Goal: Check status: Check status

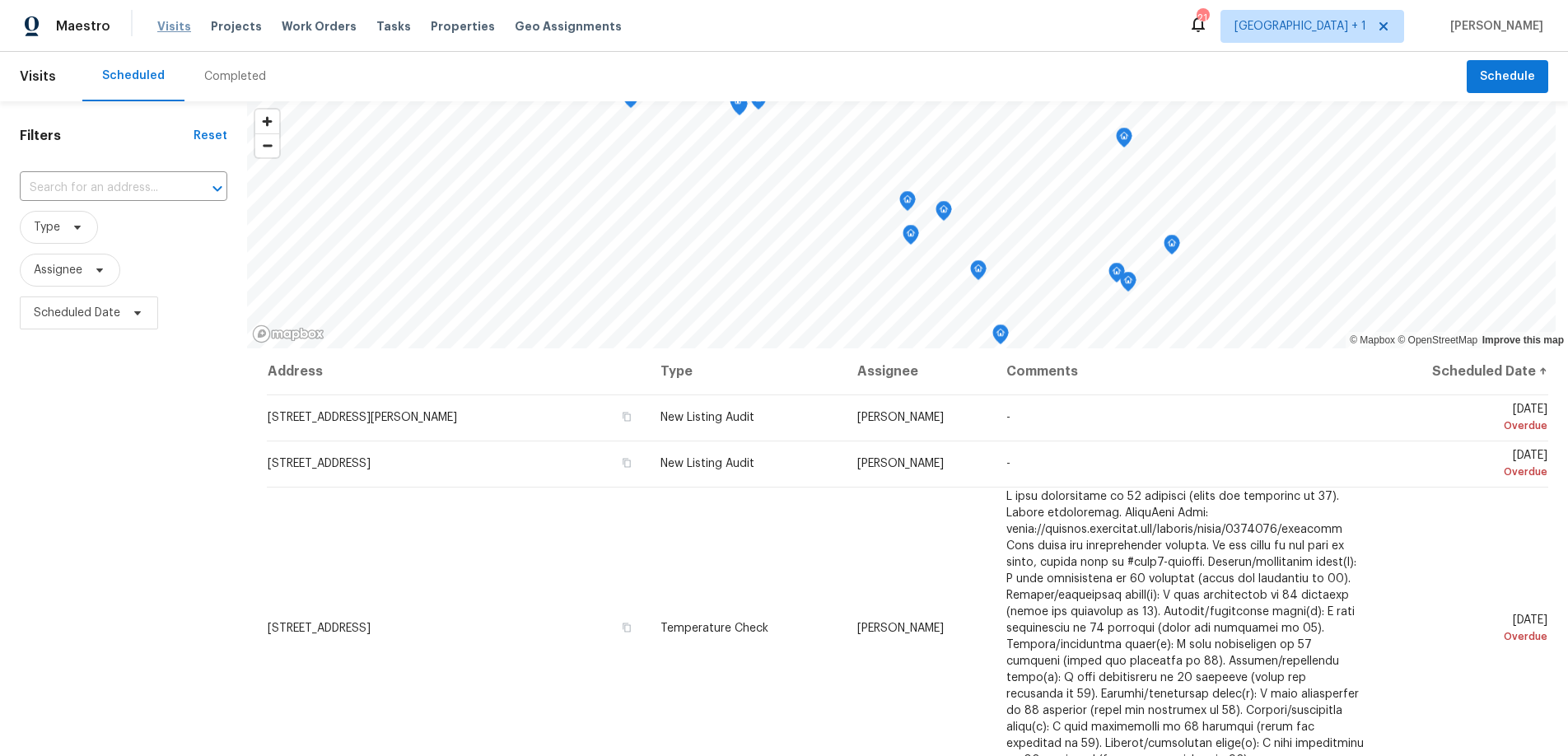
click at [176, 28] on span "Visits" at bounding box center [175, 26] width 34 height 16
click at [170, 28] on span "Visits" at bounding box center [175, 26] width 34 height 16
click at [105, 307] on span "Scheduled Date" at bounding box center [77, 312] width 86 height 16
click at [96, 374] on input "text" at bounding box center [110, 368] width 162 height 33
select select "8"
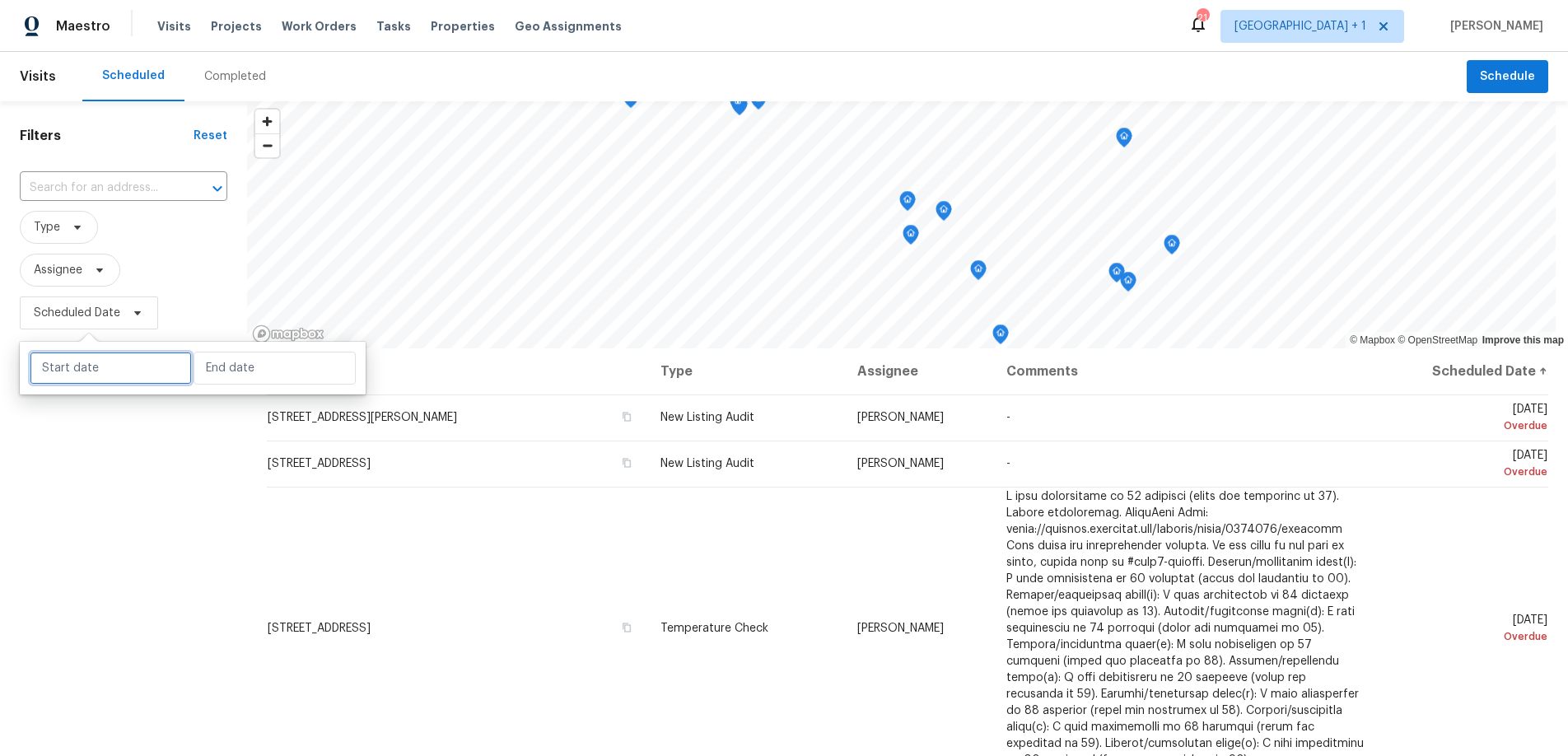
select select "2025"
select select "9"
select select "2025"
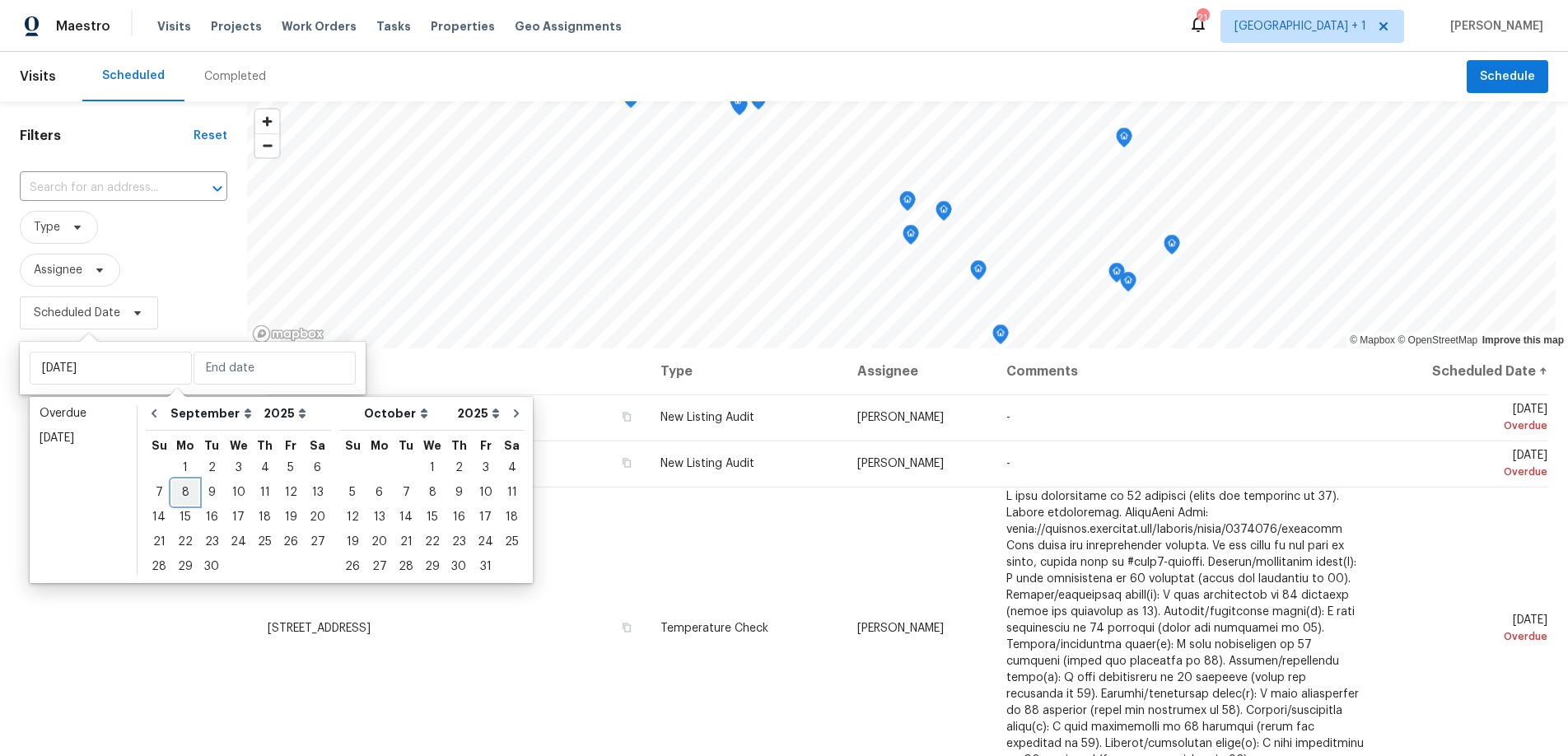
click at [187, 496] on div "8" at bounding box center [185, 492] width 27 height 23
type input "[DATE]"
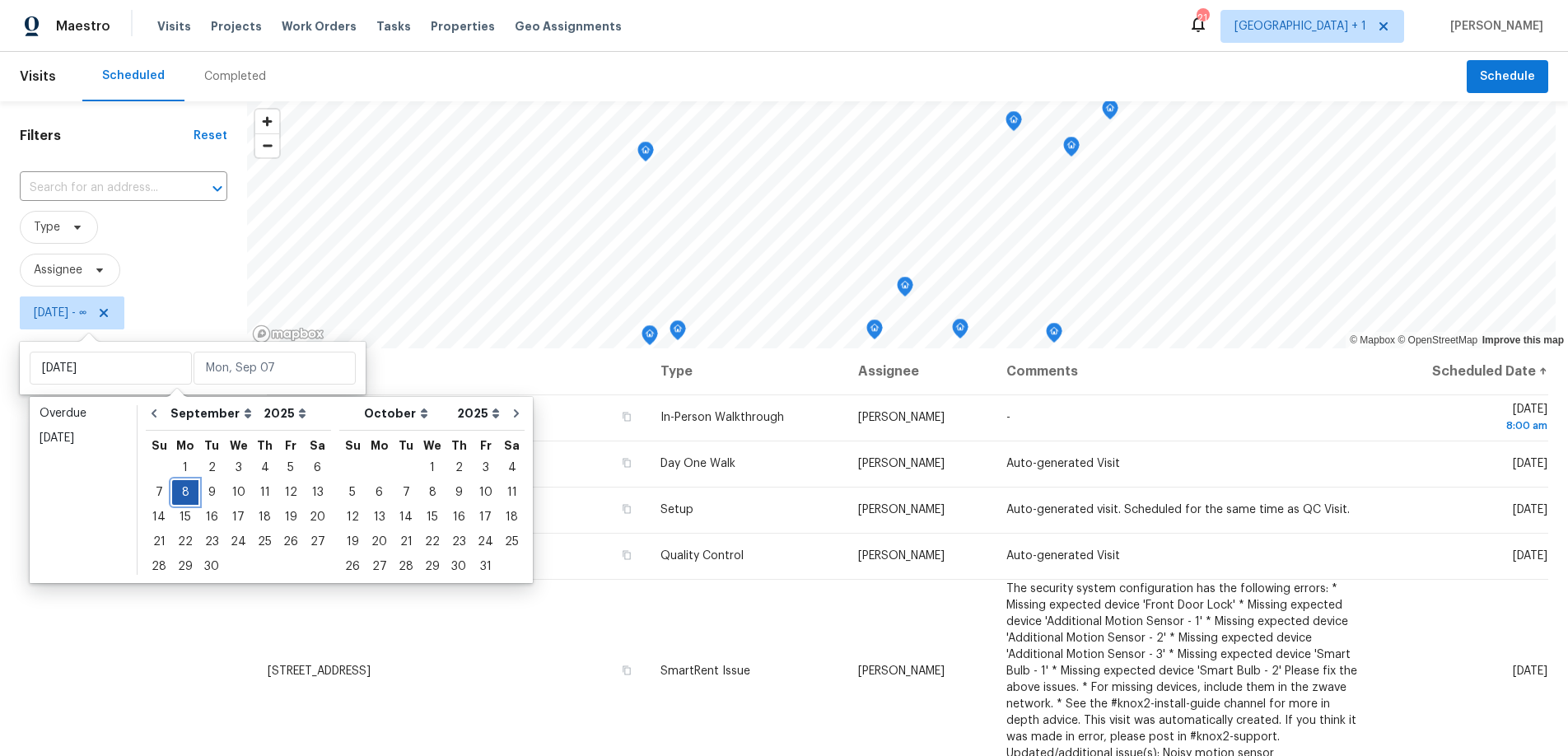
click at [187, 489] on div "8" at bounding box center [185, 492] width 27 height 23
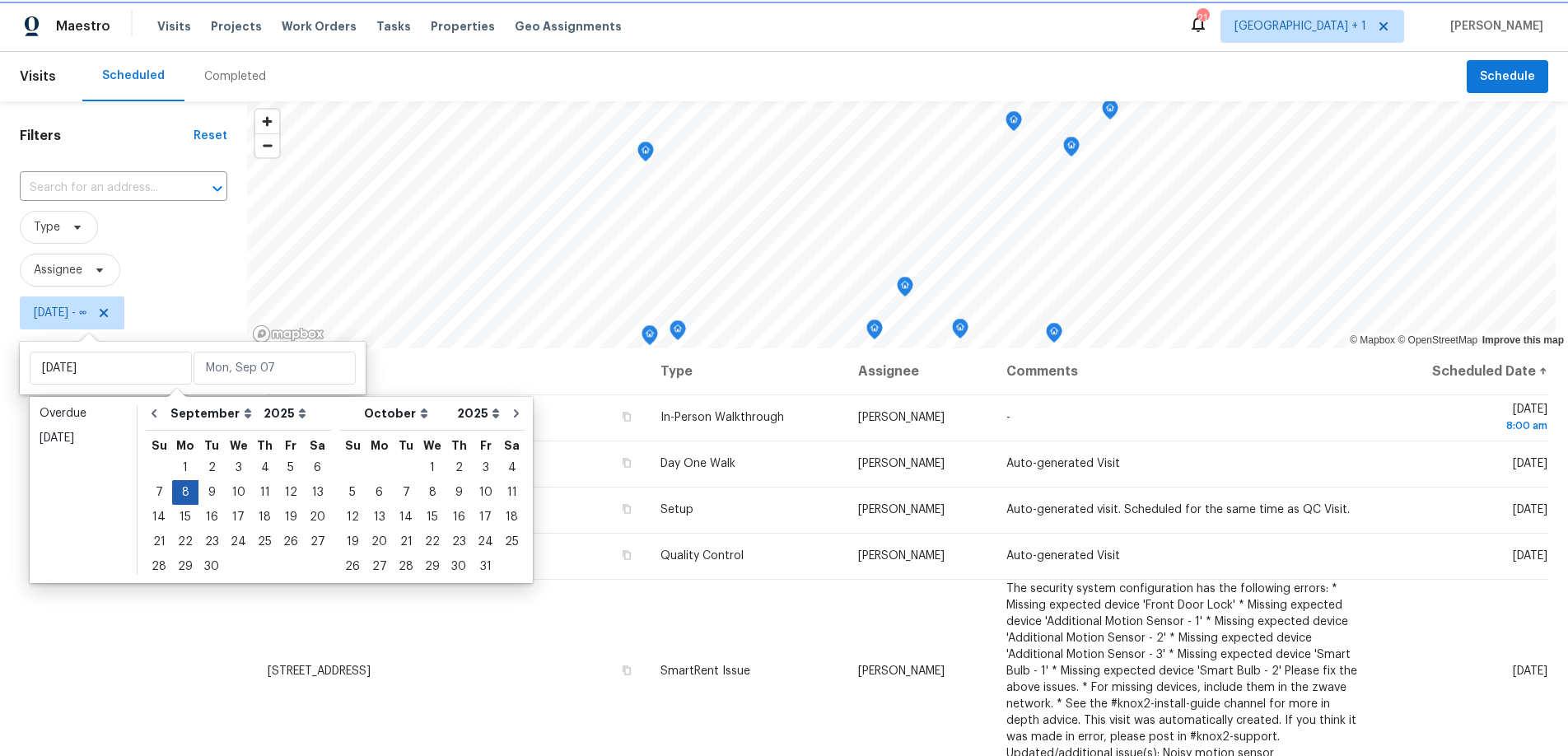
type input "[DATE]"
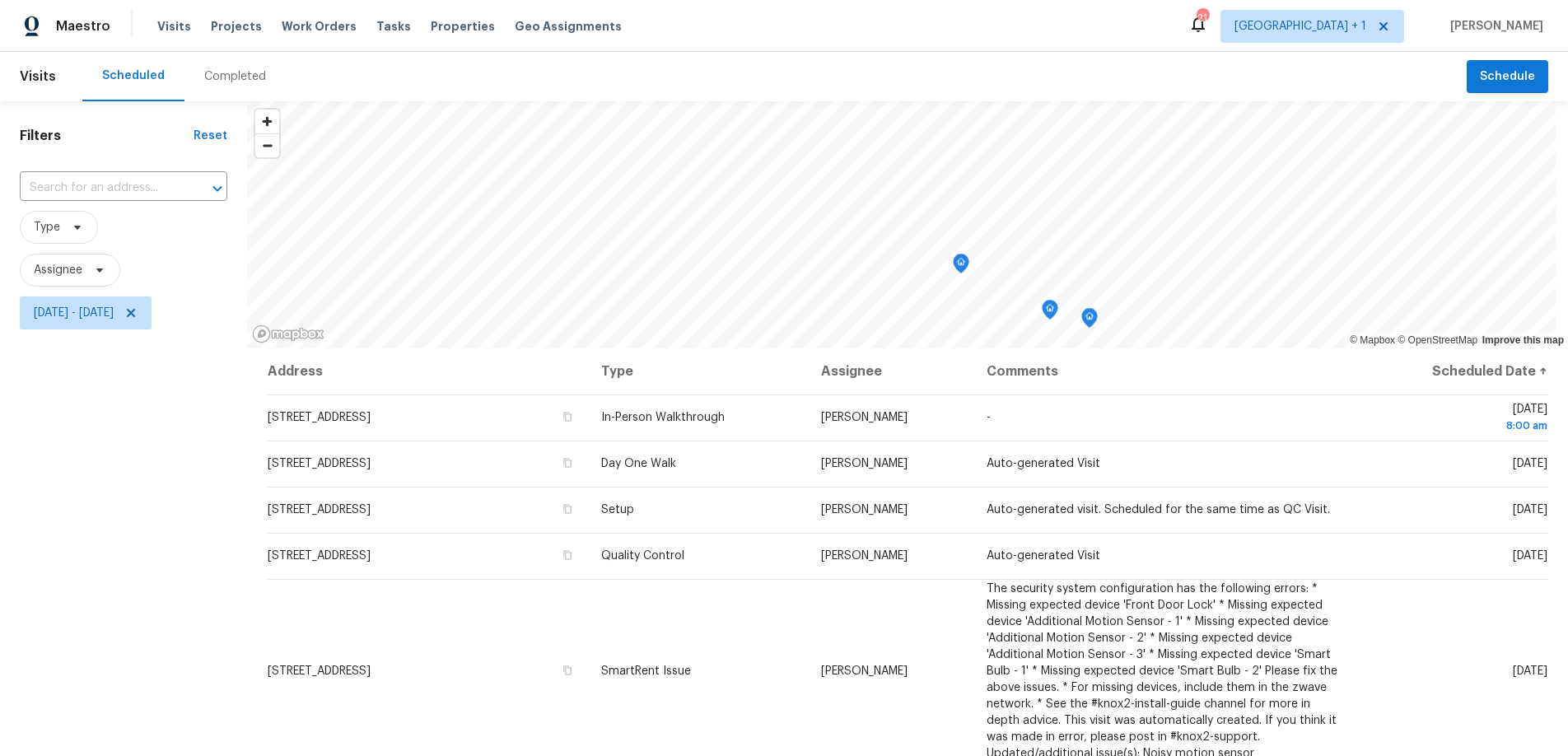
click at [84, 513] on div "Filters Reset ​ Type Assignee [DATE] - [DATE]" at bounding box center [123, 527] width 247 height 852
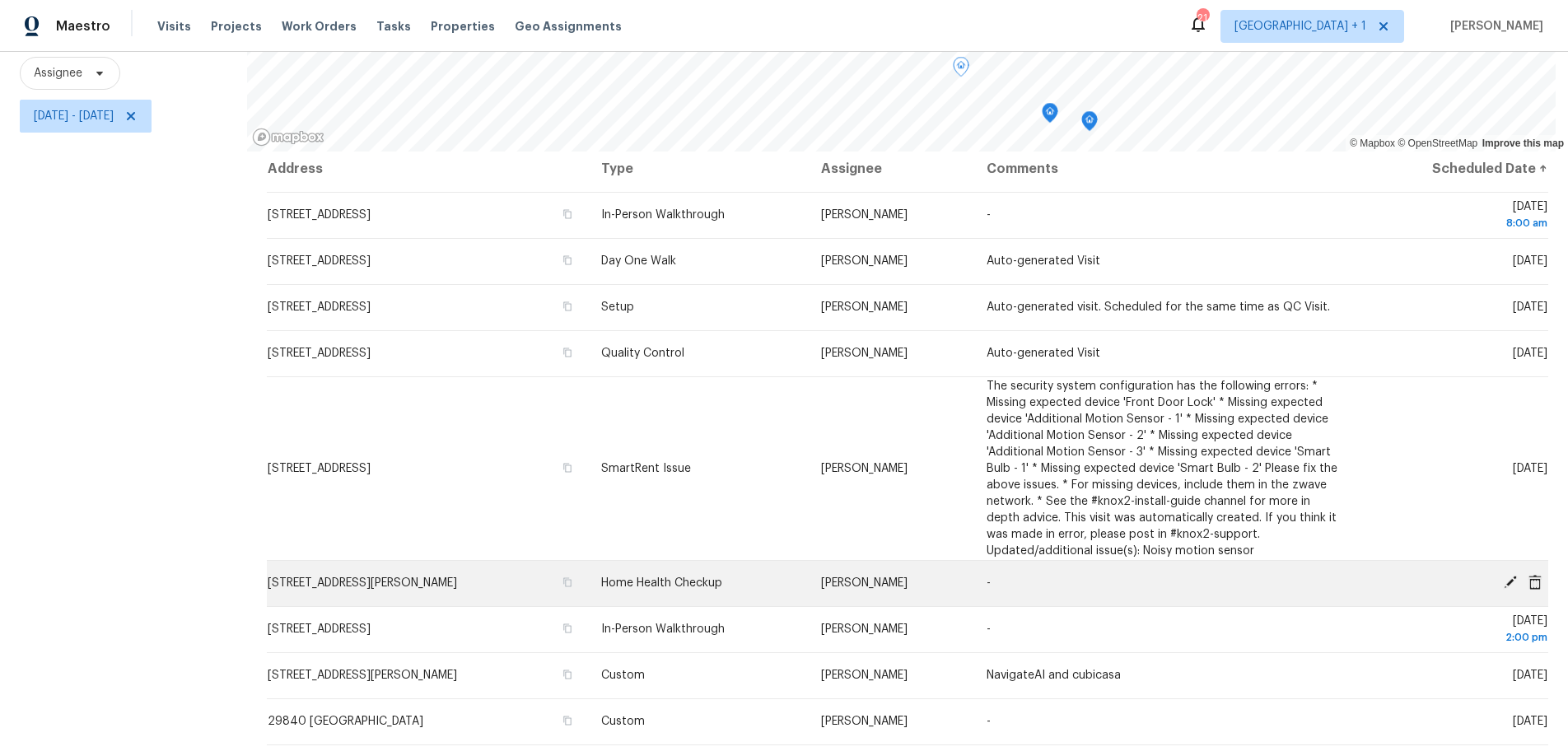
scroll to position [9, 0]
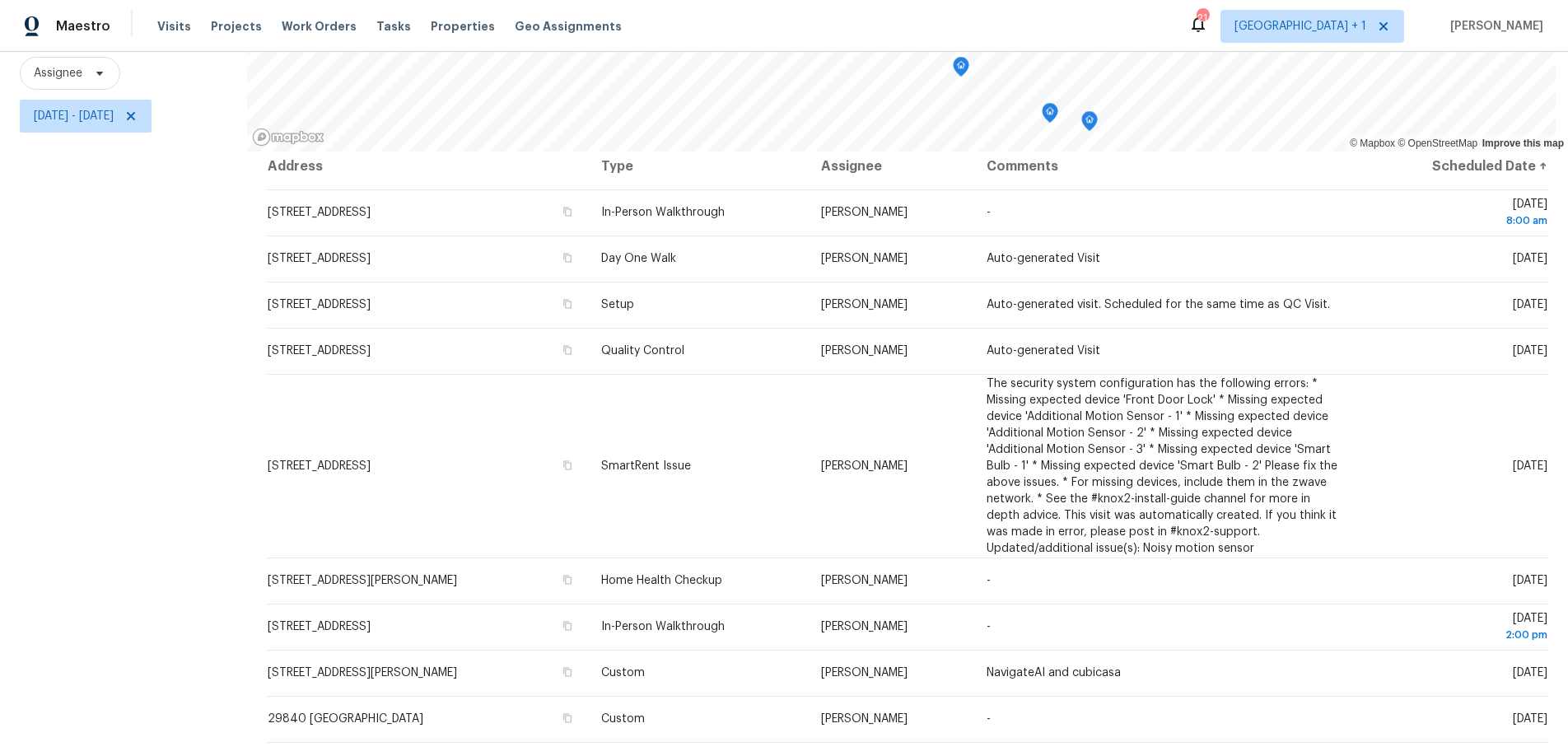
click at [188, 403] on div "Filters Reset ​ Type Assignee [DATE] - [DATE]" at bounding box center [123, 330] width 247 height 852
click at [152, 103] on span "[DATE] - [DATE]" at bounding box center [85, 116] width 132 height 33
click at [273, 156] on input "[DATE]" at bounding box center [274, 159] width 162 height 33
select select "8"
select select "2025"
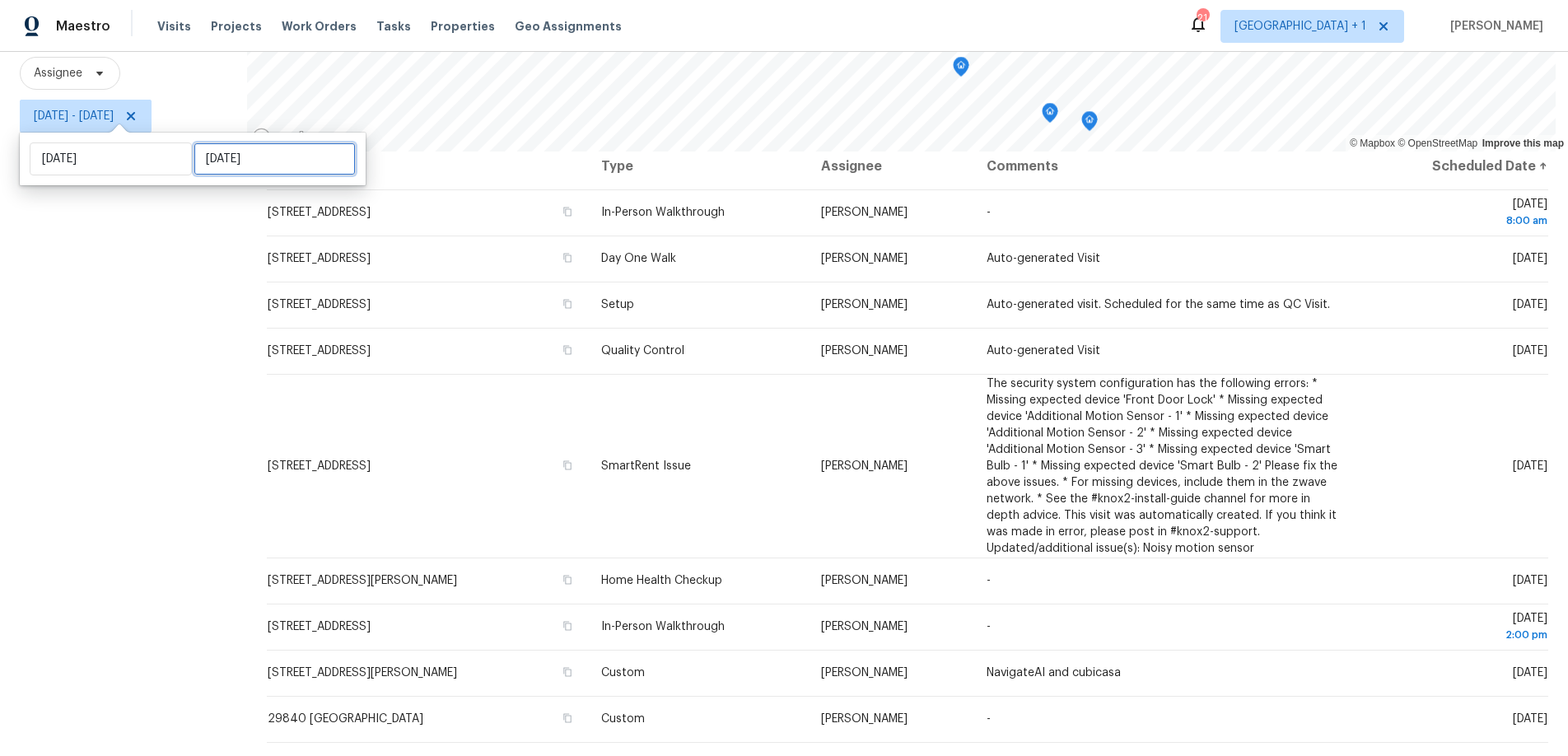
select select "9"
select select "2025"
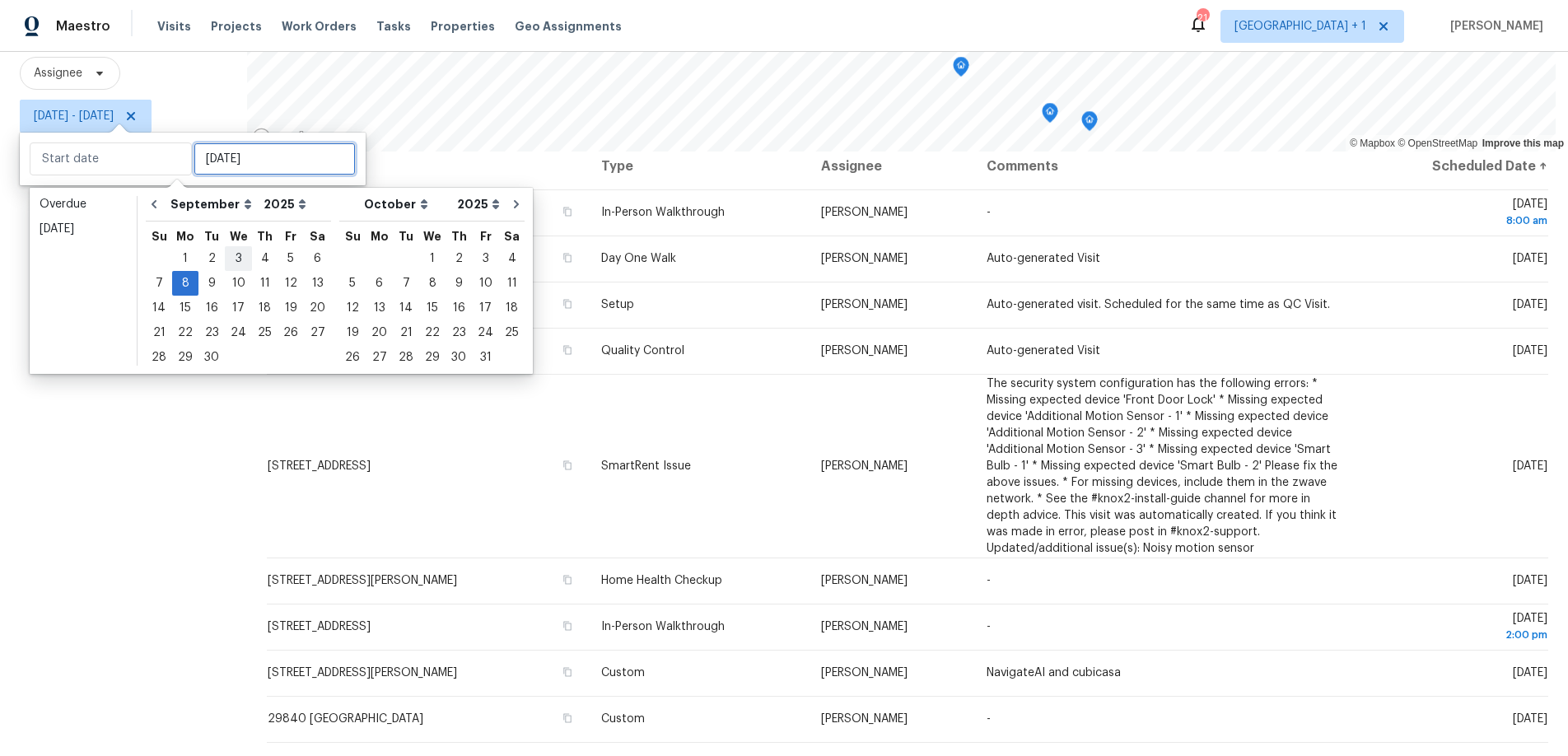
type input "[DATE]"
click at [212, 278] on div "9" at bounding box center [212, 283] width 27 height 23
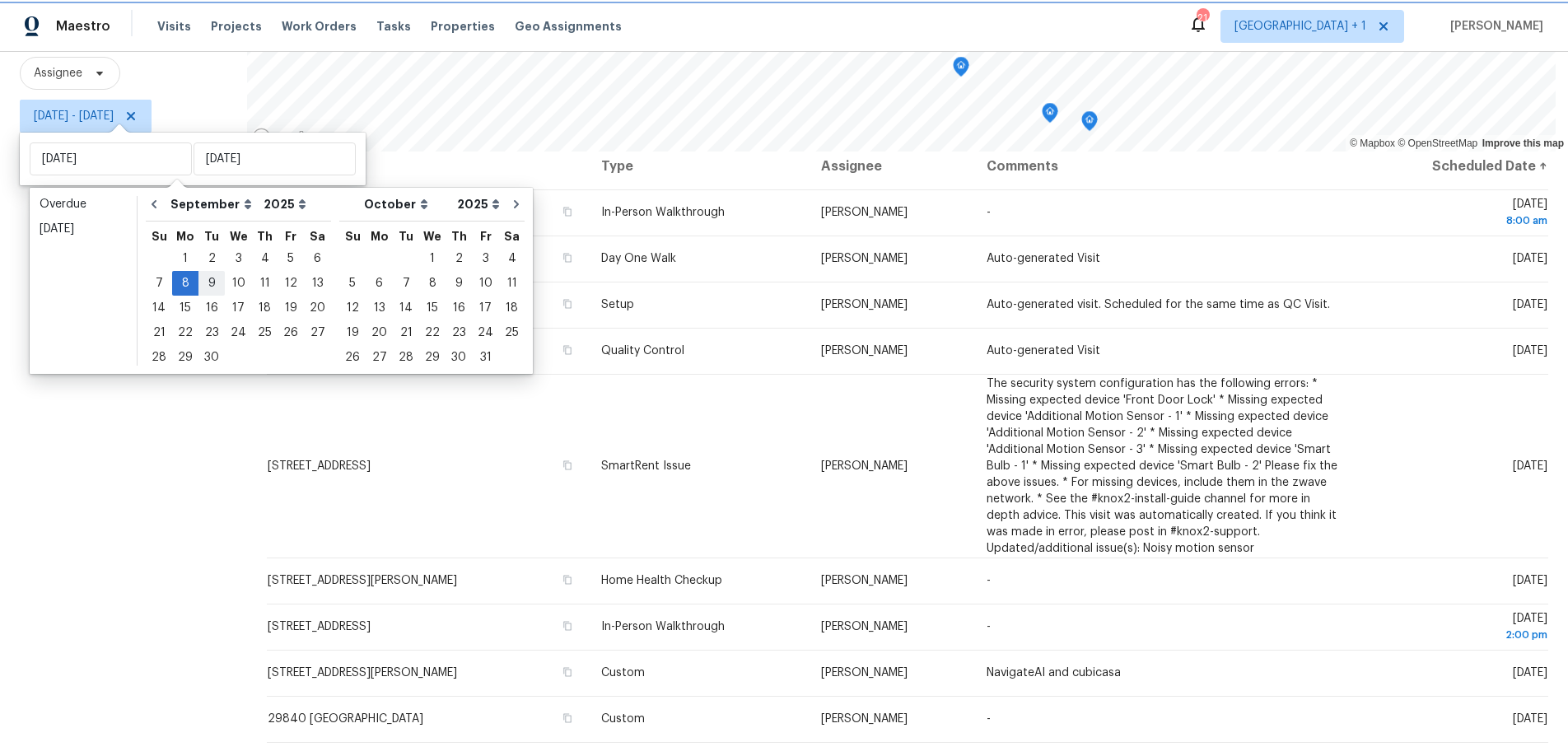
type input "[DATE]"
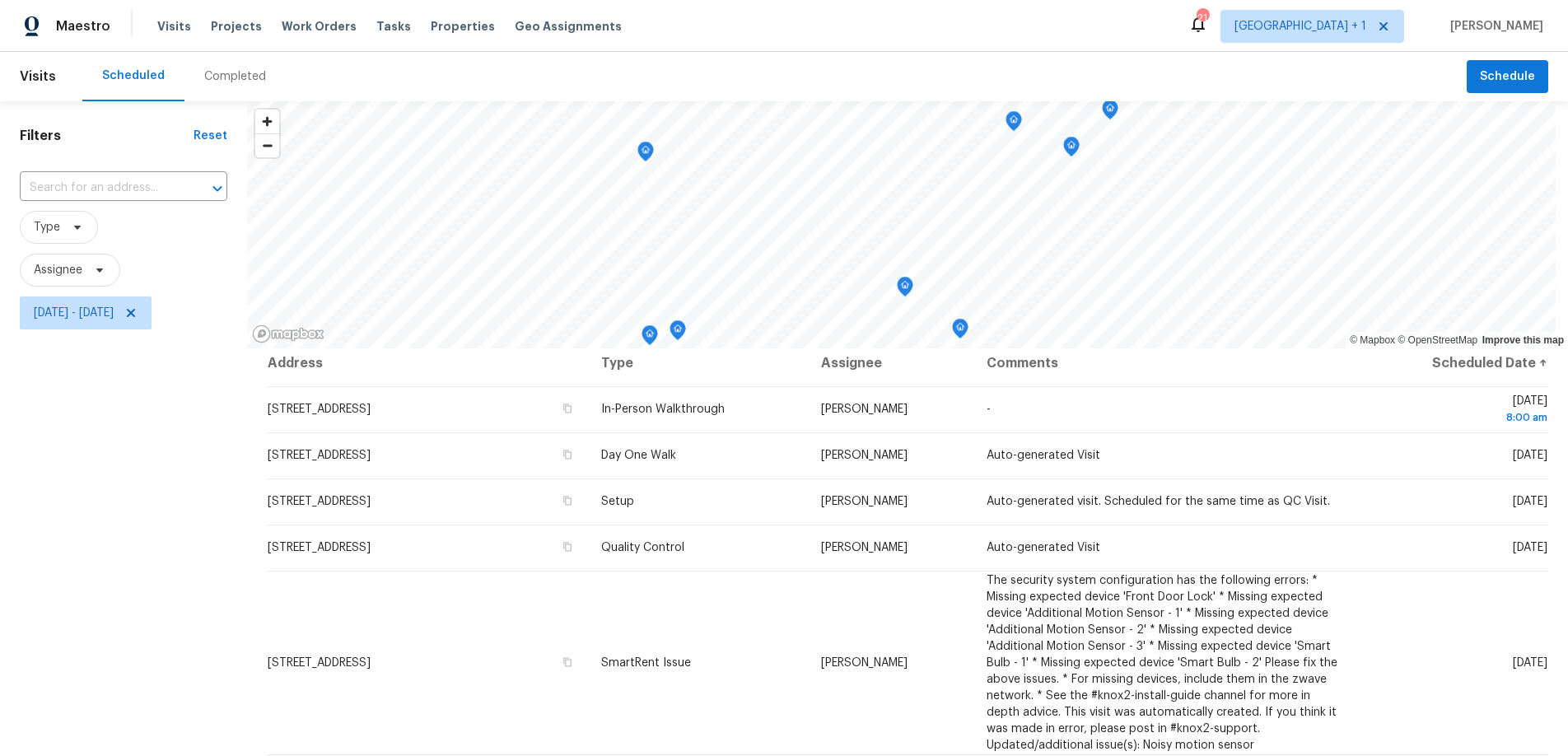
click at [83, 499] on div "Filters Reset ​ Type Assignee [DATE] - [DATE]" at bounding box center [123, 527] width 247 height 852
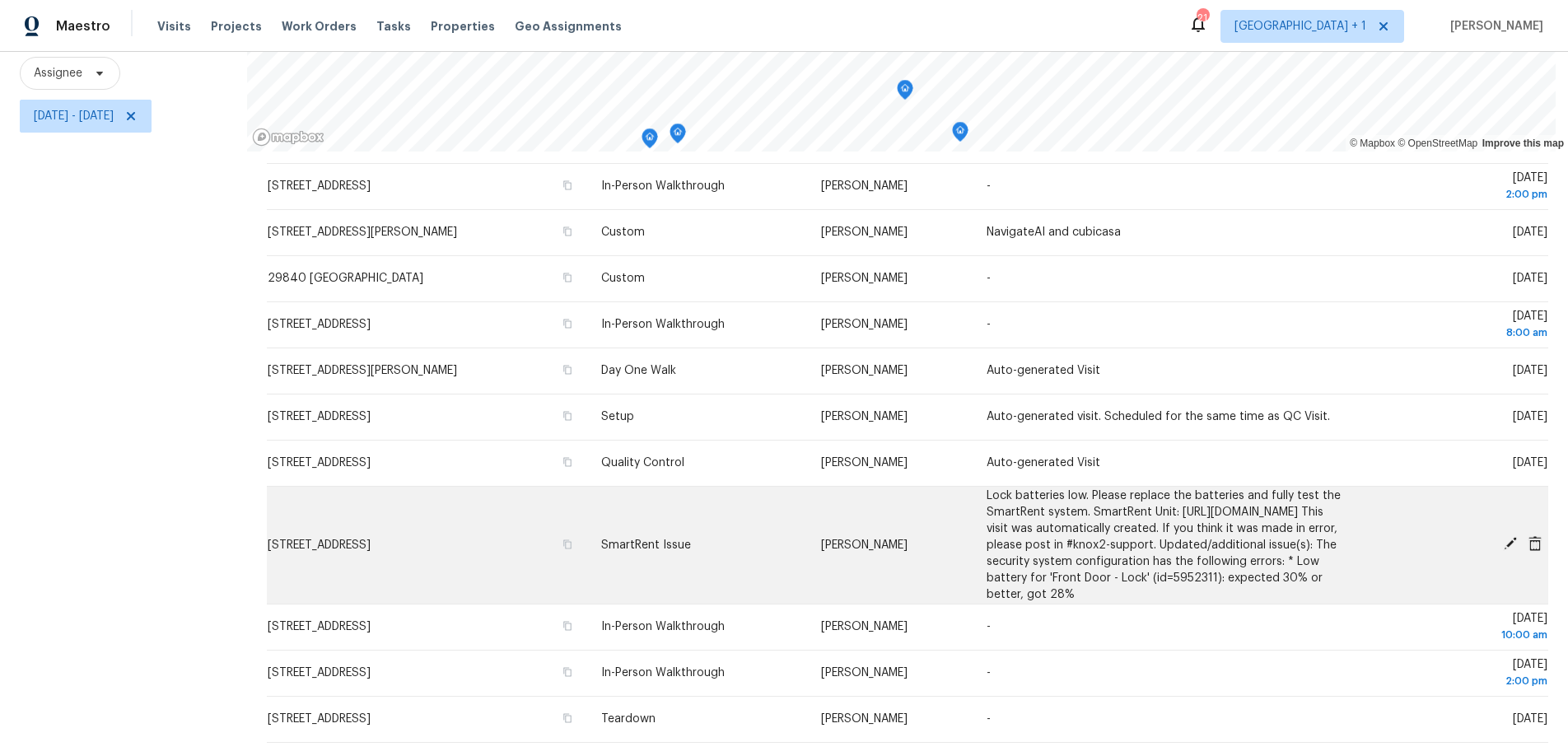
scroll to position [209, 0]
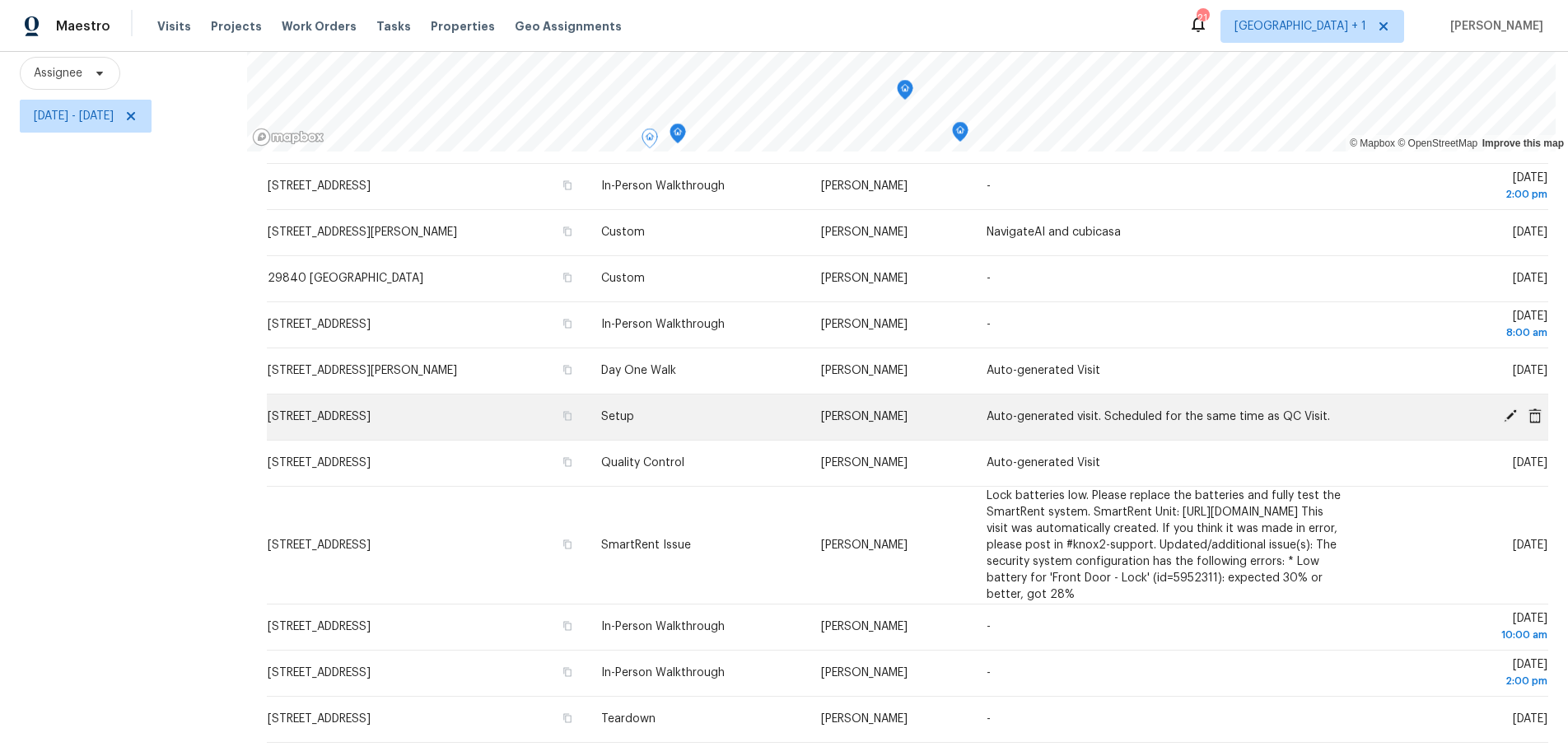
click at [1503, 408] on icon at bounding box center [1511, 416] width 15 height 15
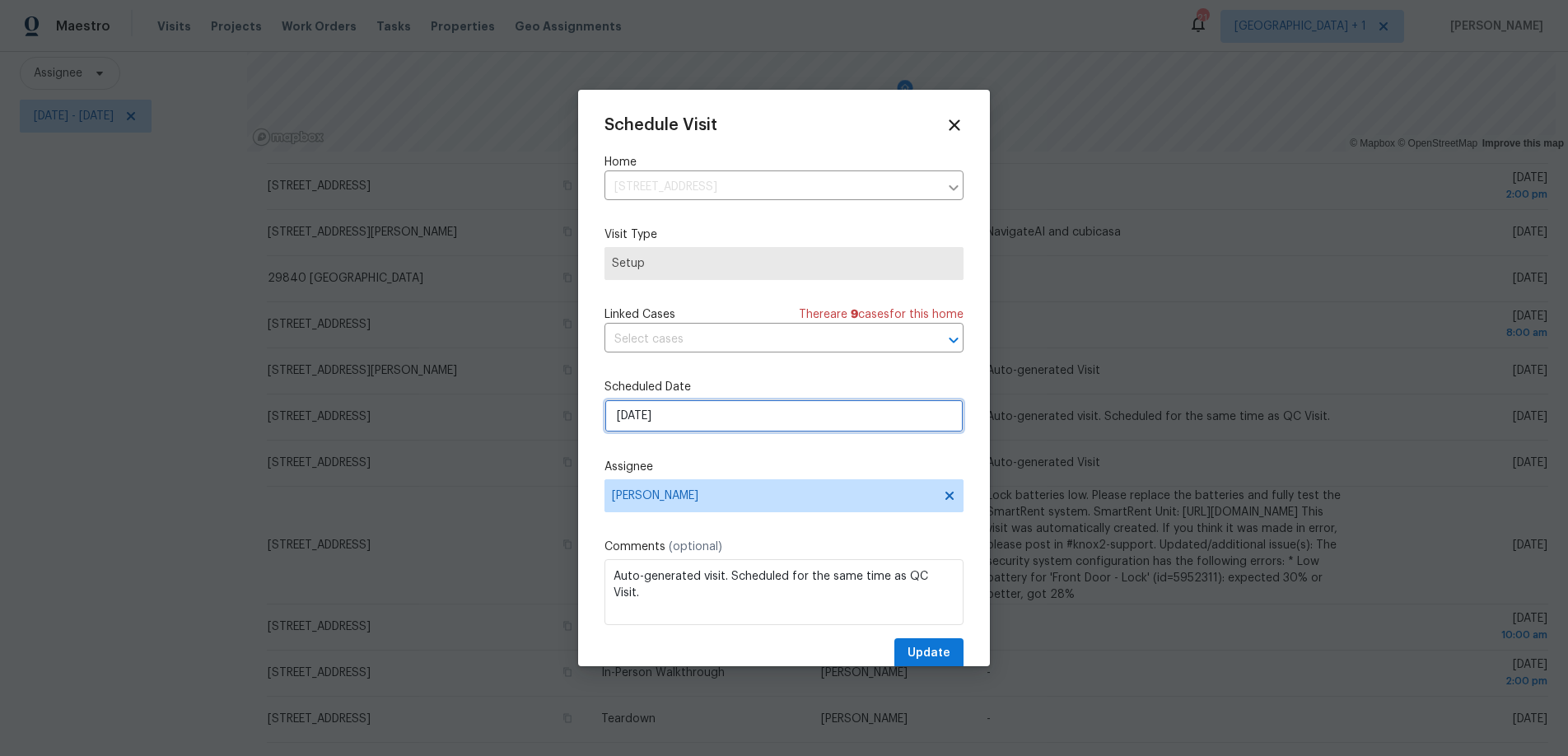
click at [724, 411] on input "[DATE]" at bounding box center [784, 416] width 359 height 33
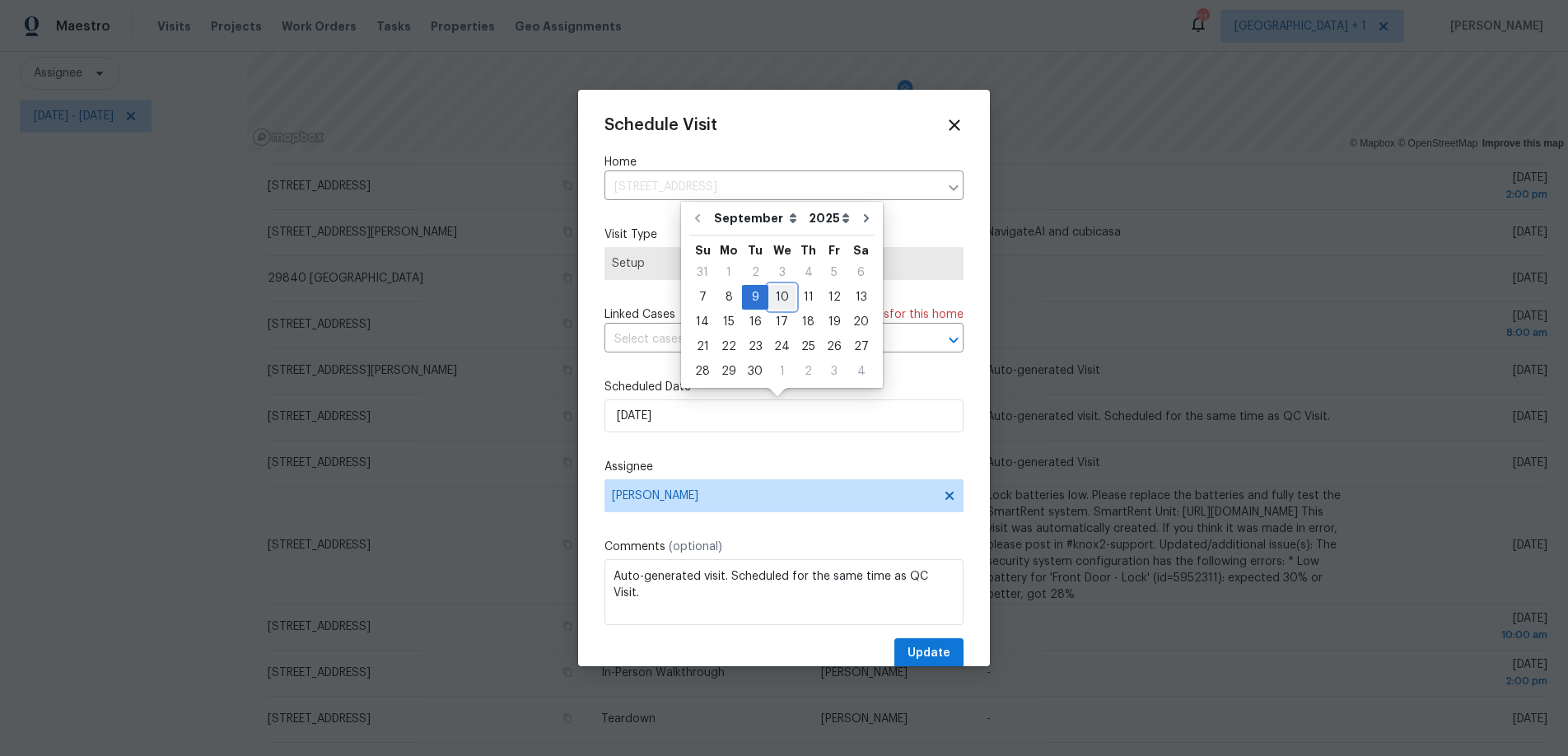
click at [779, 297] on div "10" at bounding box center [782, 297] width 28 height 23
type input "[DATE]"
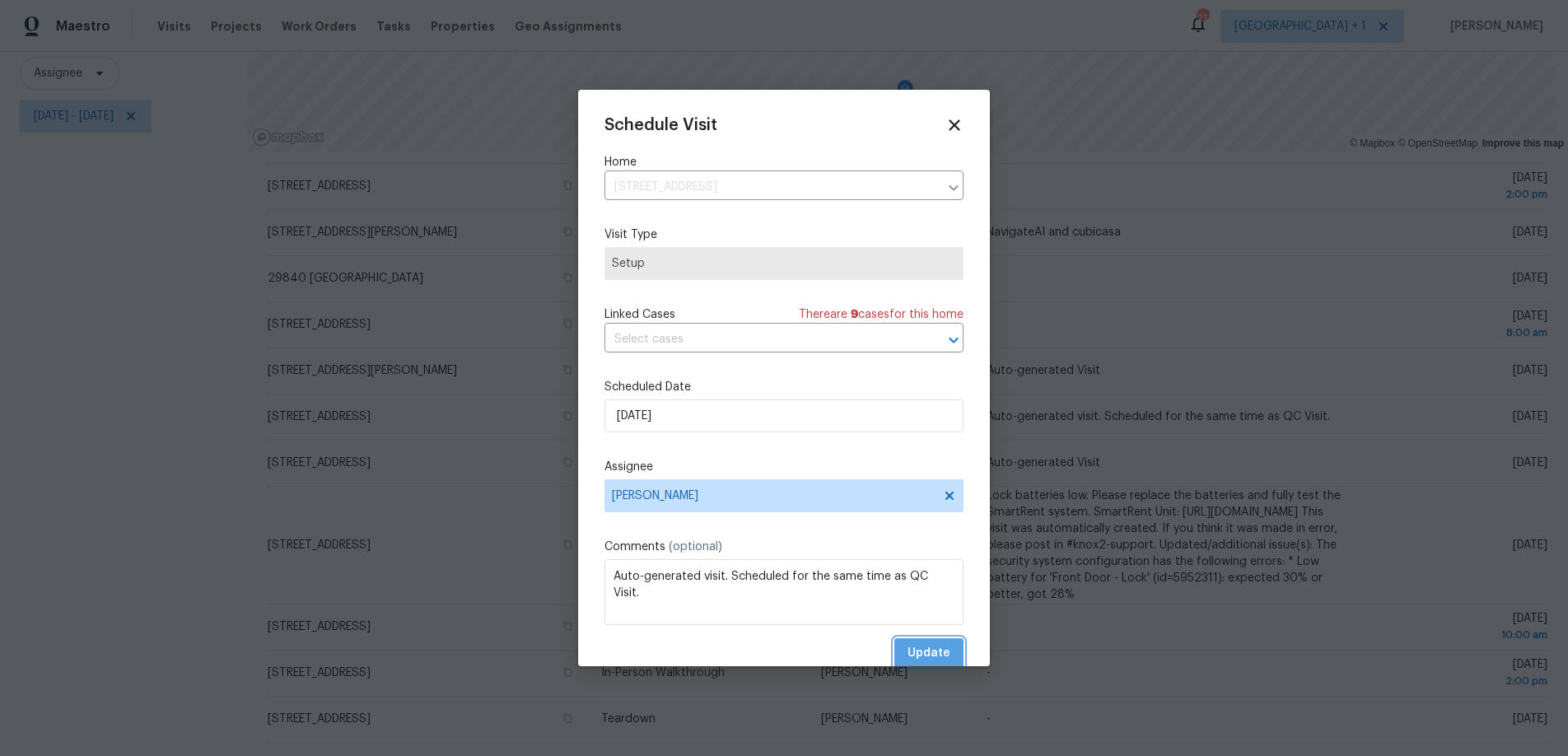
click at [927, 652] on span "Update" at bounding box center [929, 653] width 43 height 21
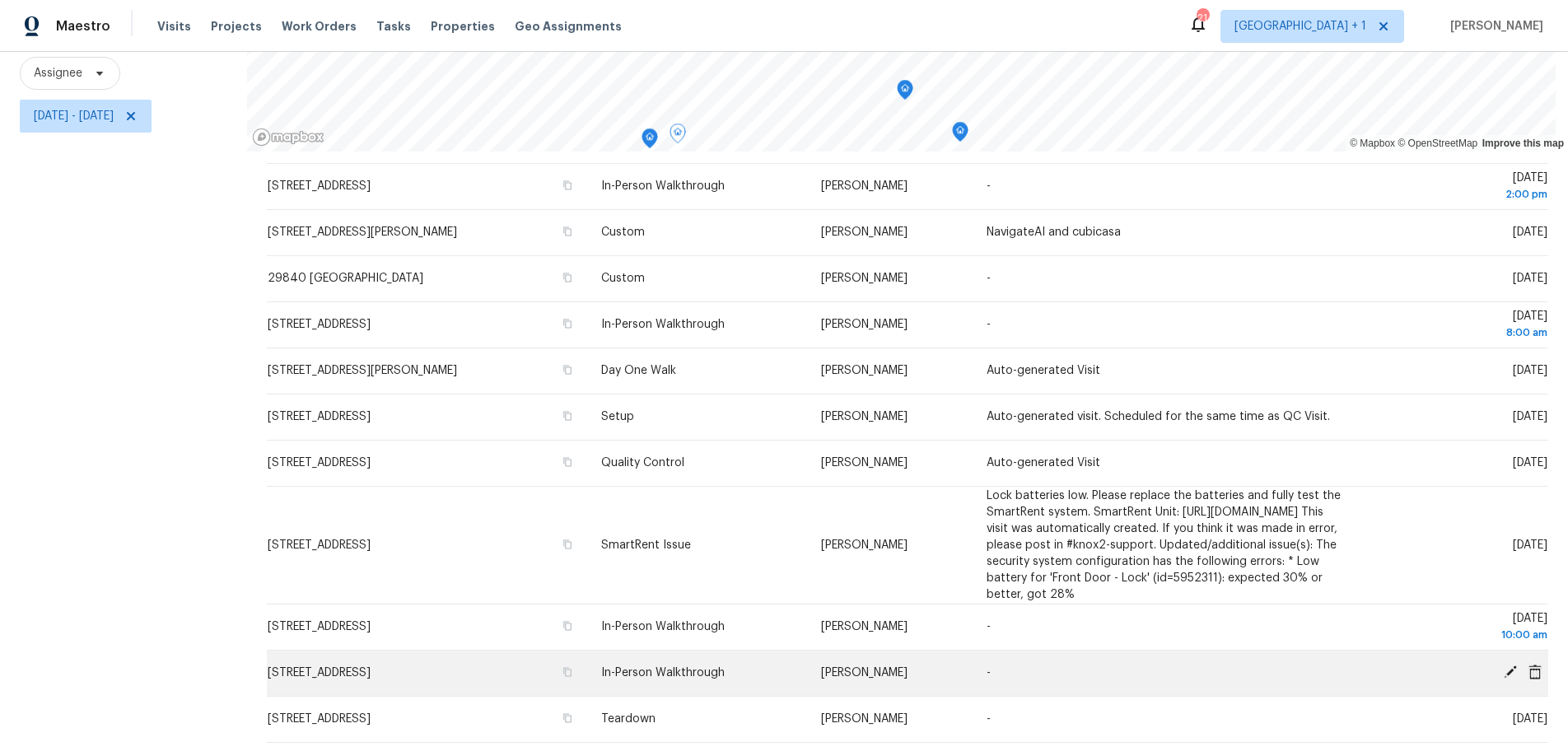
scroll to position [419, 0]
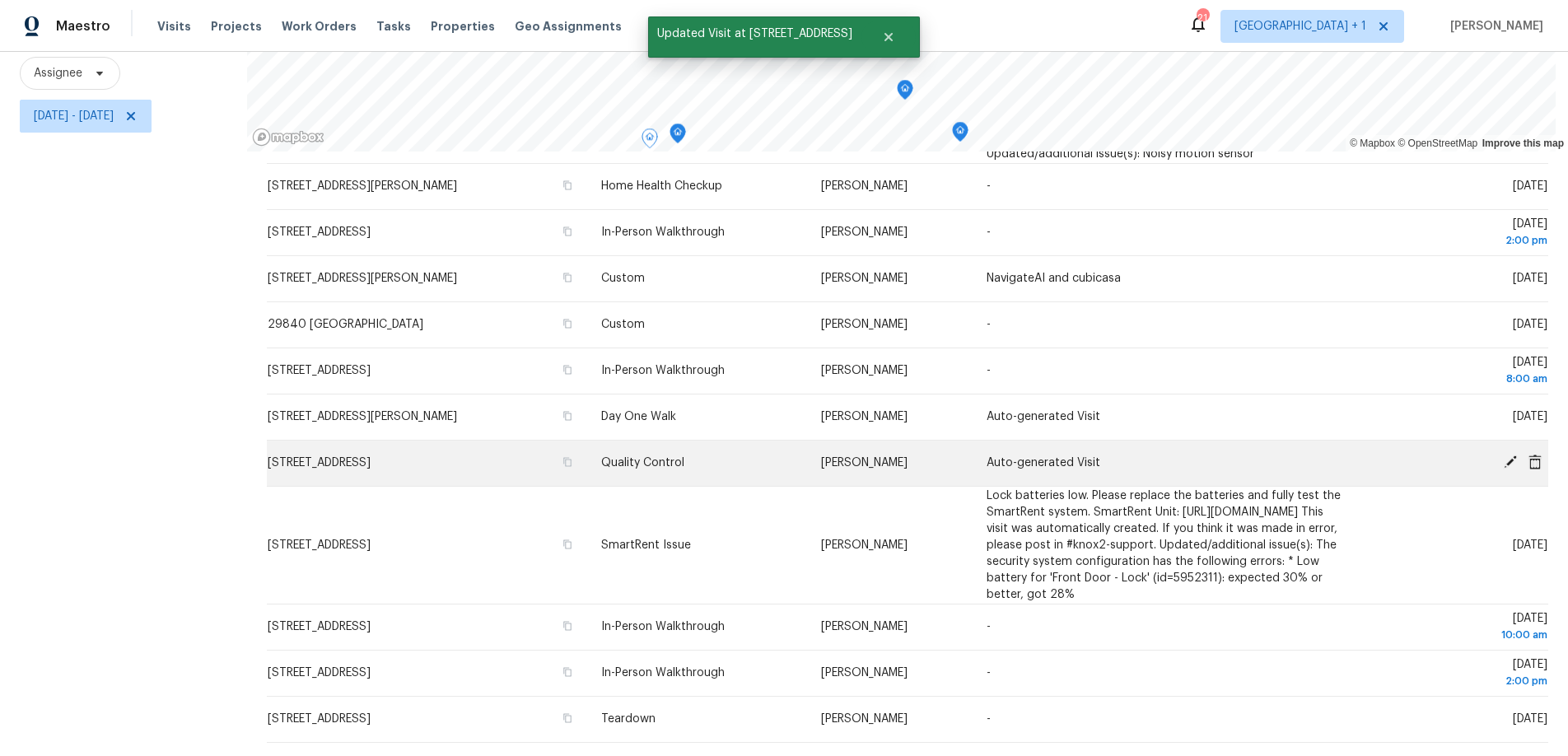
click at [1503, 456] on icon at bounding box center [1510, 463] width 13 height 13
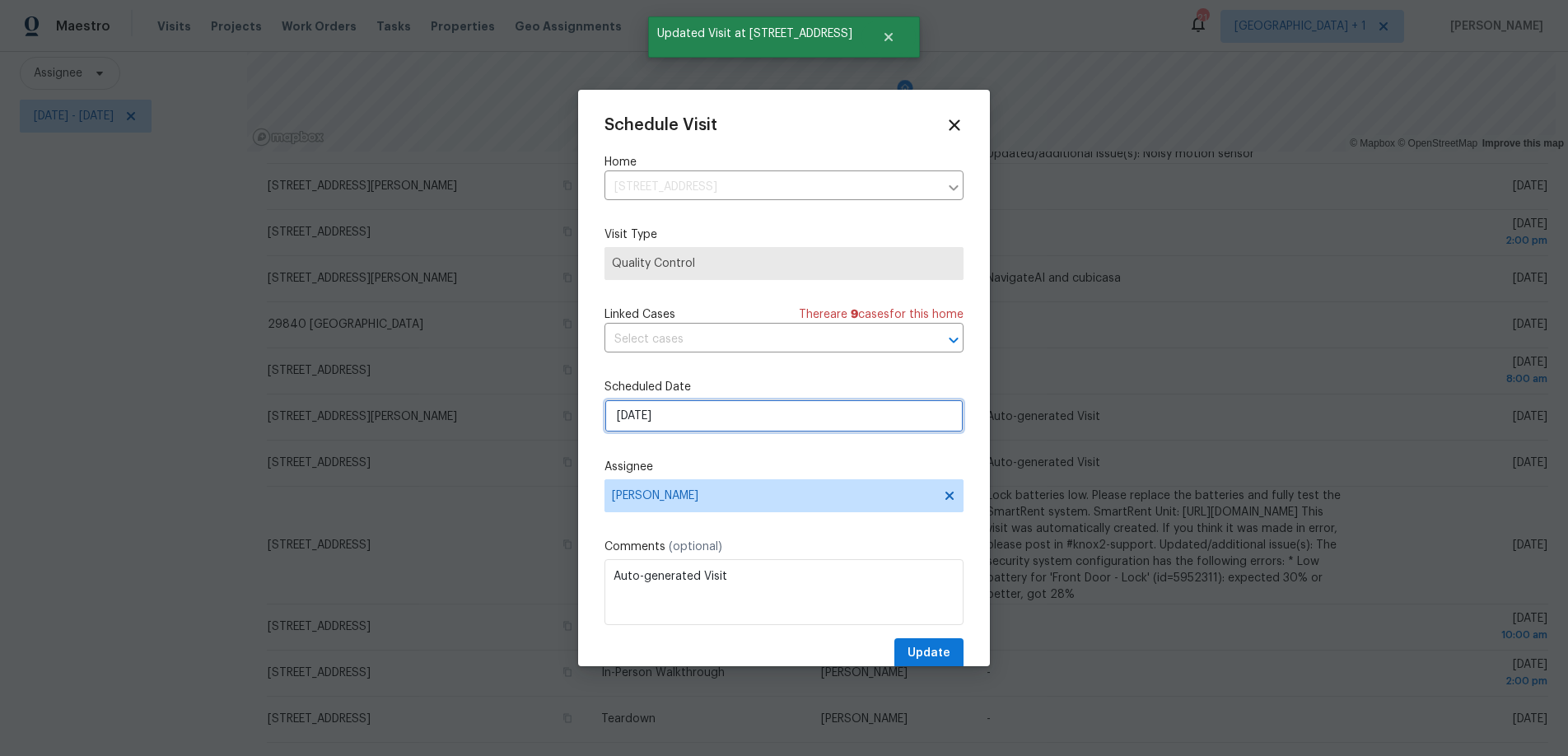
click at [712, 414] on input "[DATE]" at bounding box center [784, 416] width 359 height 33
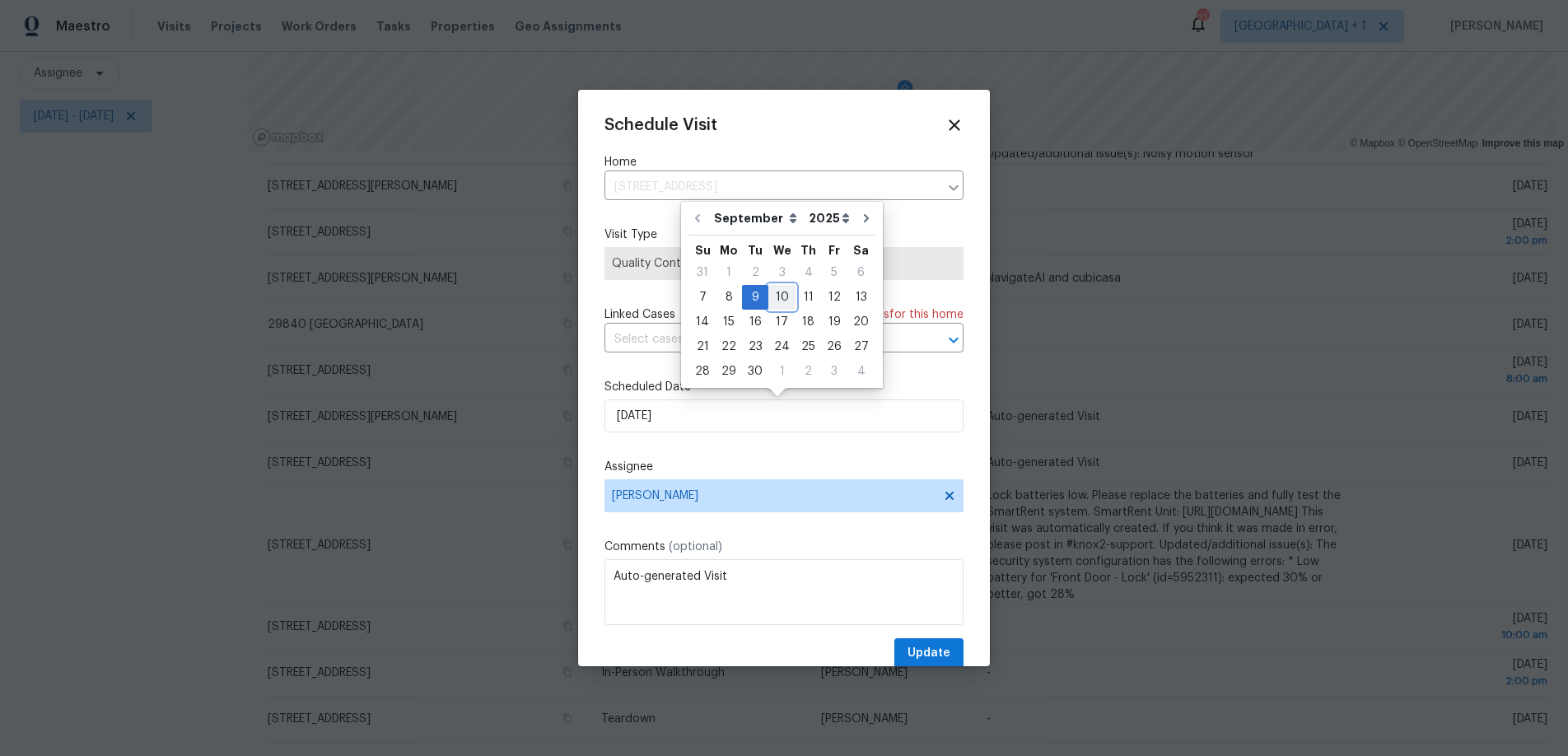
click at [774, 300] on div "10" at bounding box center [782, 297] width 28 height 23
type input "[DATE]"
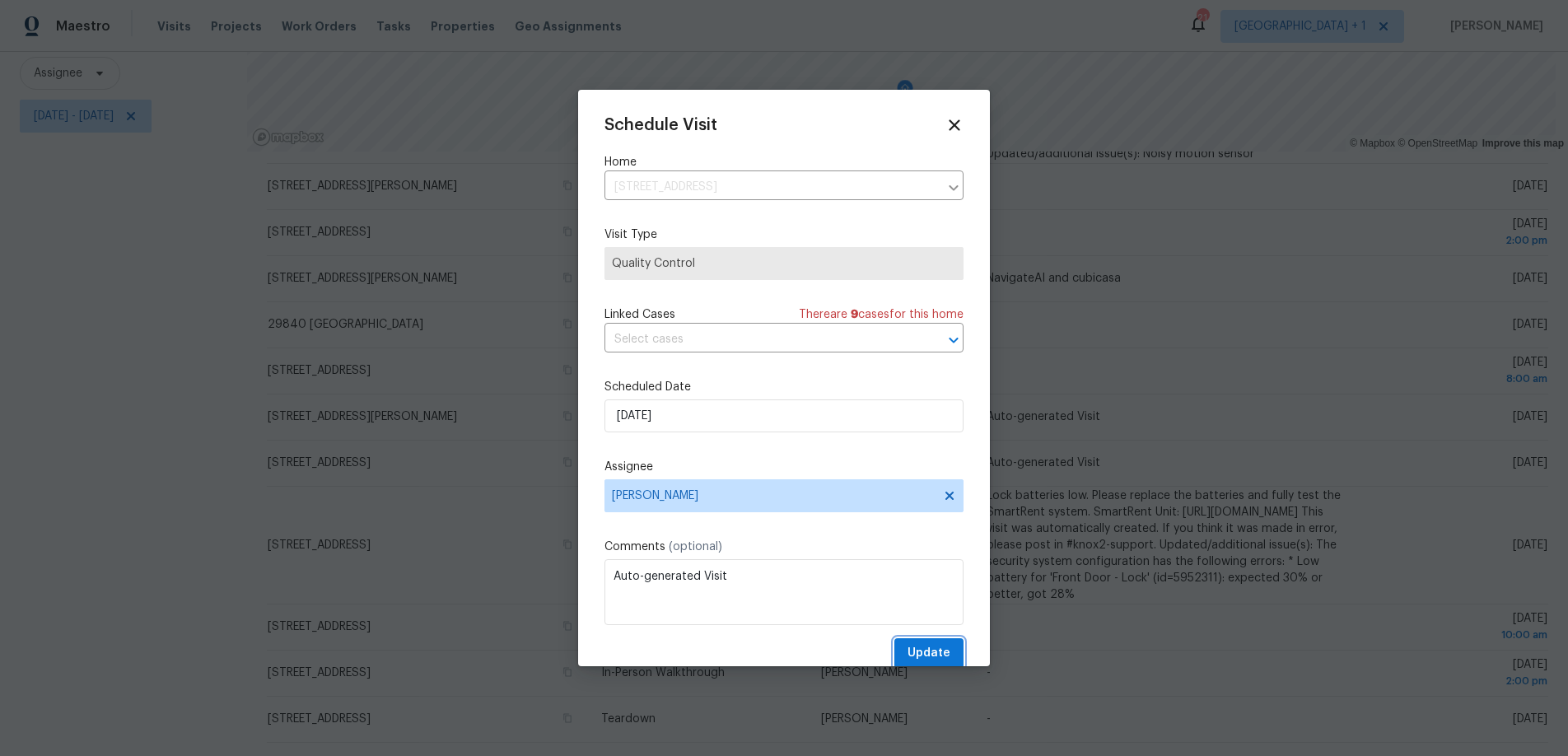
click at [915, 657] on span "Update" at bounding box center [929, 653] width 43 height 21
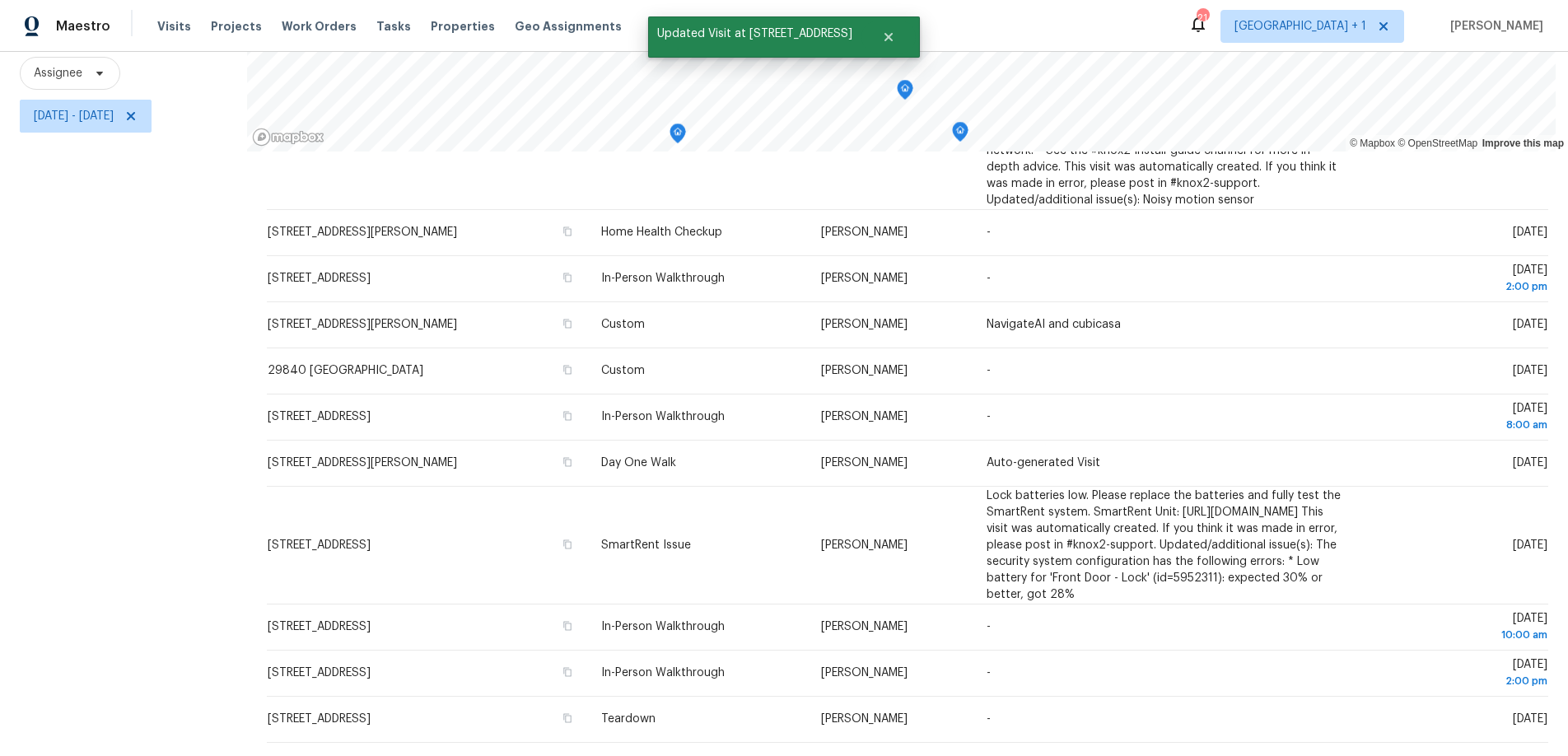
scroll to position [373, 0]
click at [119, 456] on div "Filters Reset ​ Type Assignee [DATE] - [DATE]" at bounding box center [123, 330] width 247 height 852
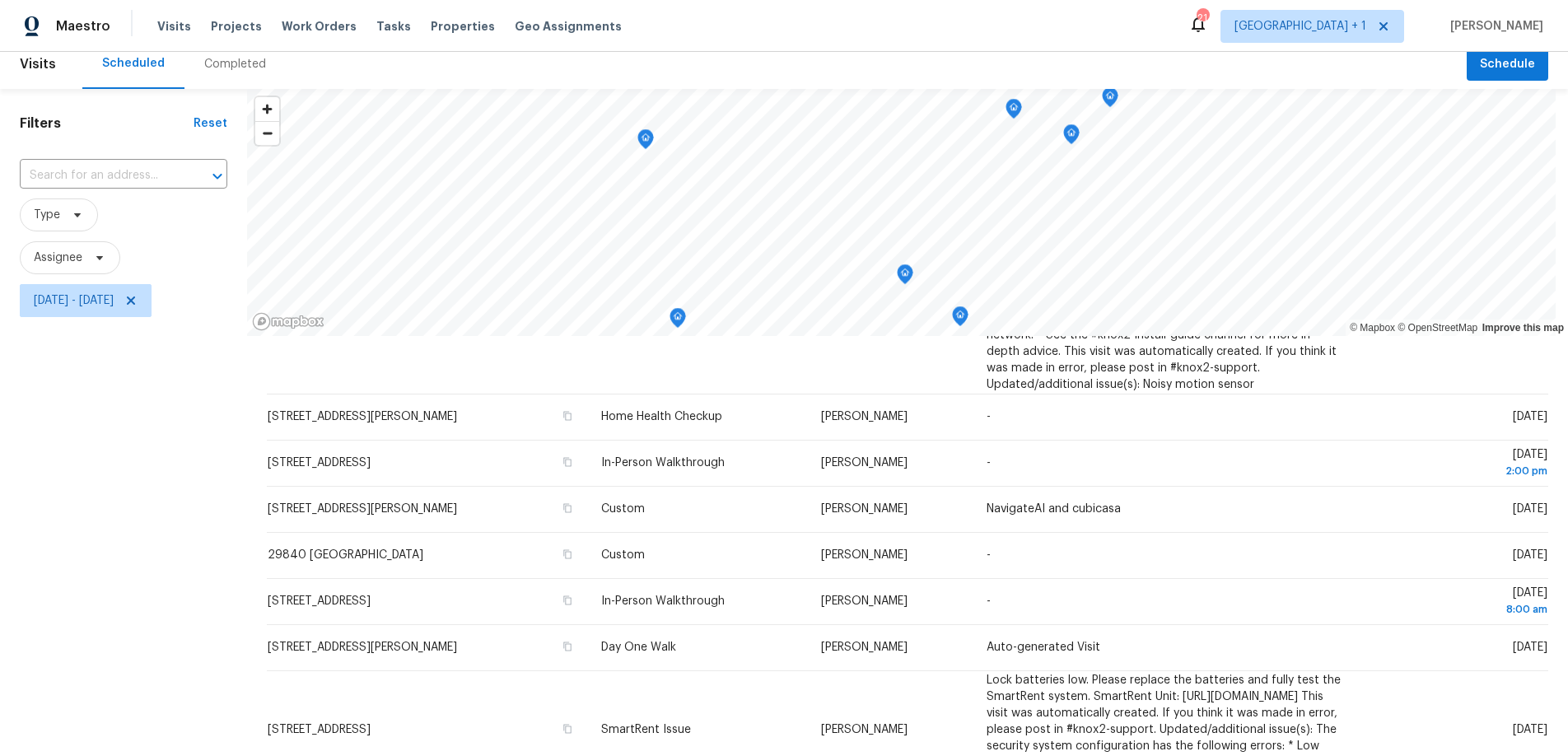
scroll to position [0, 0]
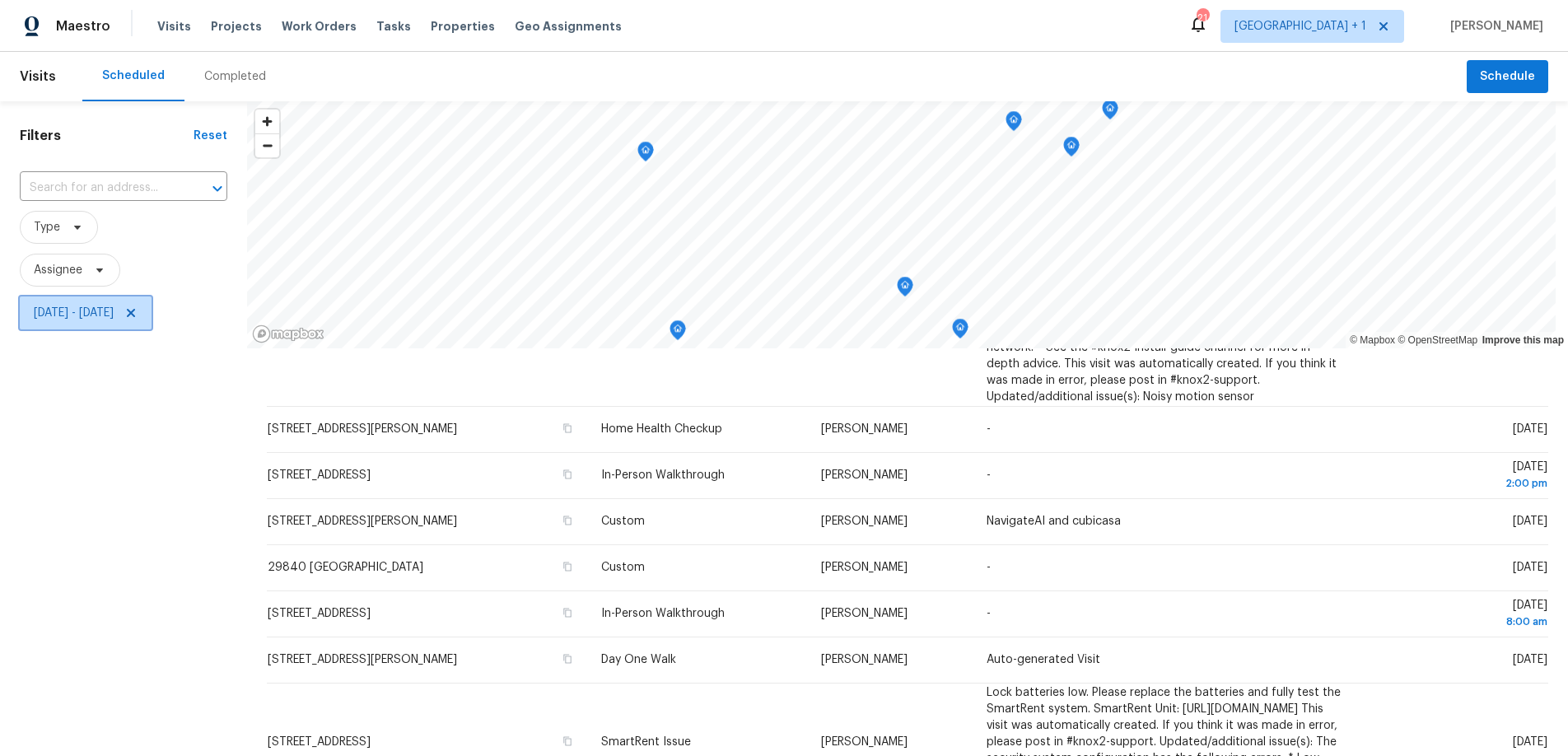
click at [114, 319] on span "[DATE] - [DATE]" at bounding box center [74, 312] width 80 height 16
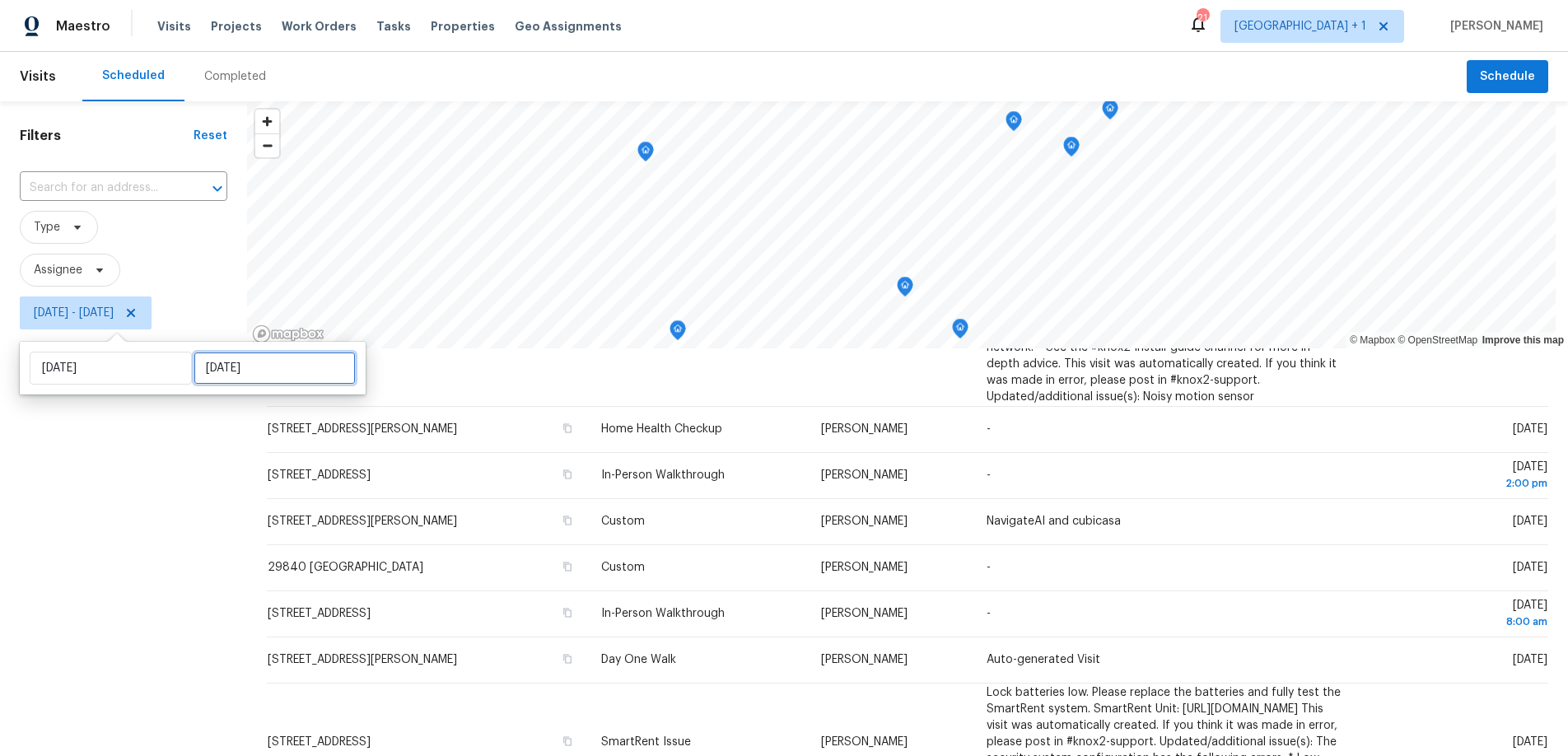
select select "8"
select select "2025"
select select "9"
select select "2025"
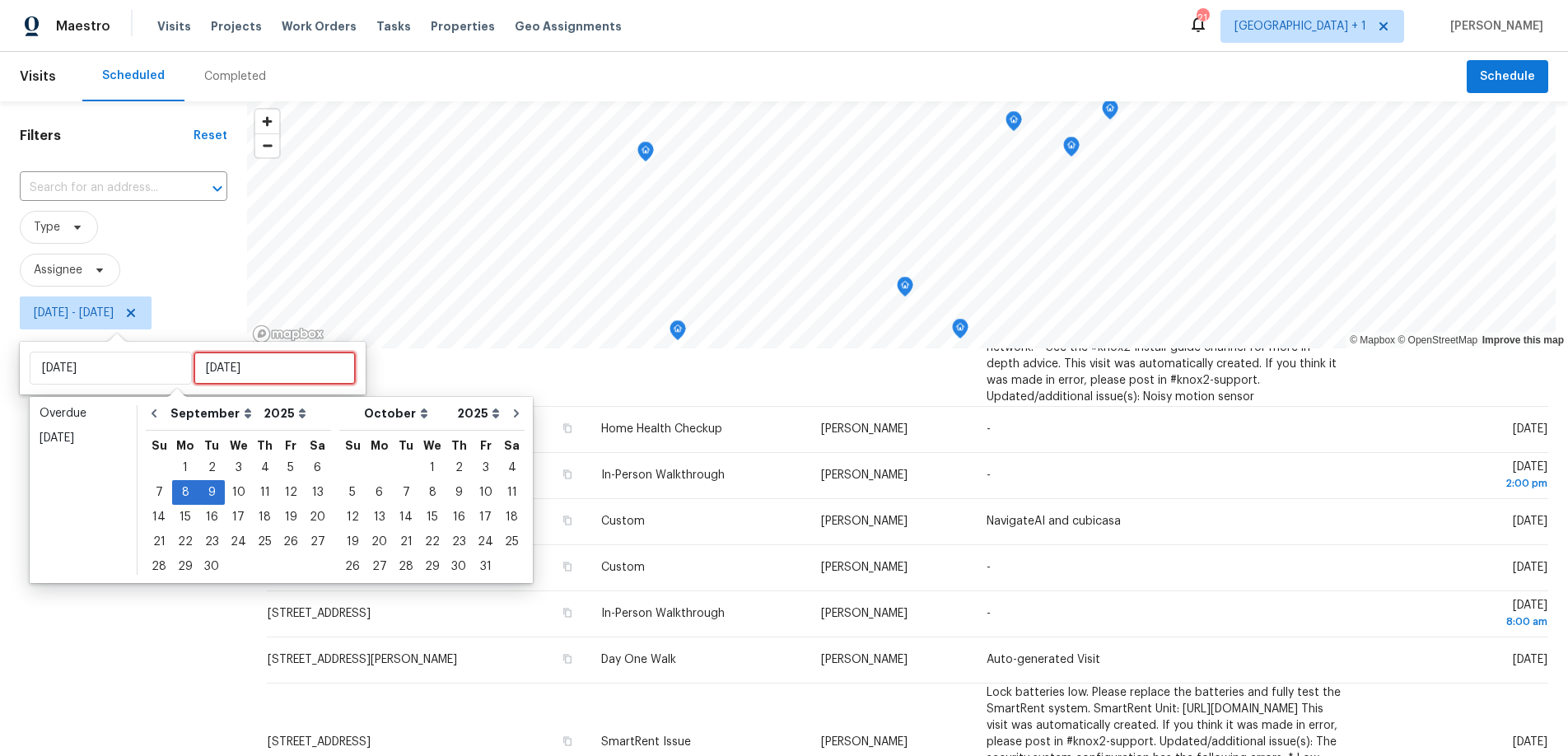
click at [294, 374] on input "[DATE]" at bounding box center [274, 368] width 162 height 33
type input "[DATE]"
click at [281, 490] on div "12" at bounding box center [291, 492] width 27 height 23
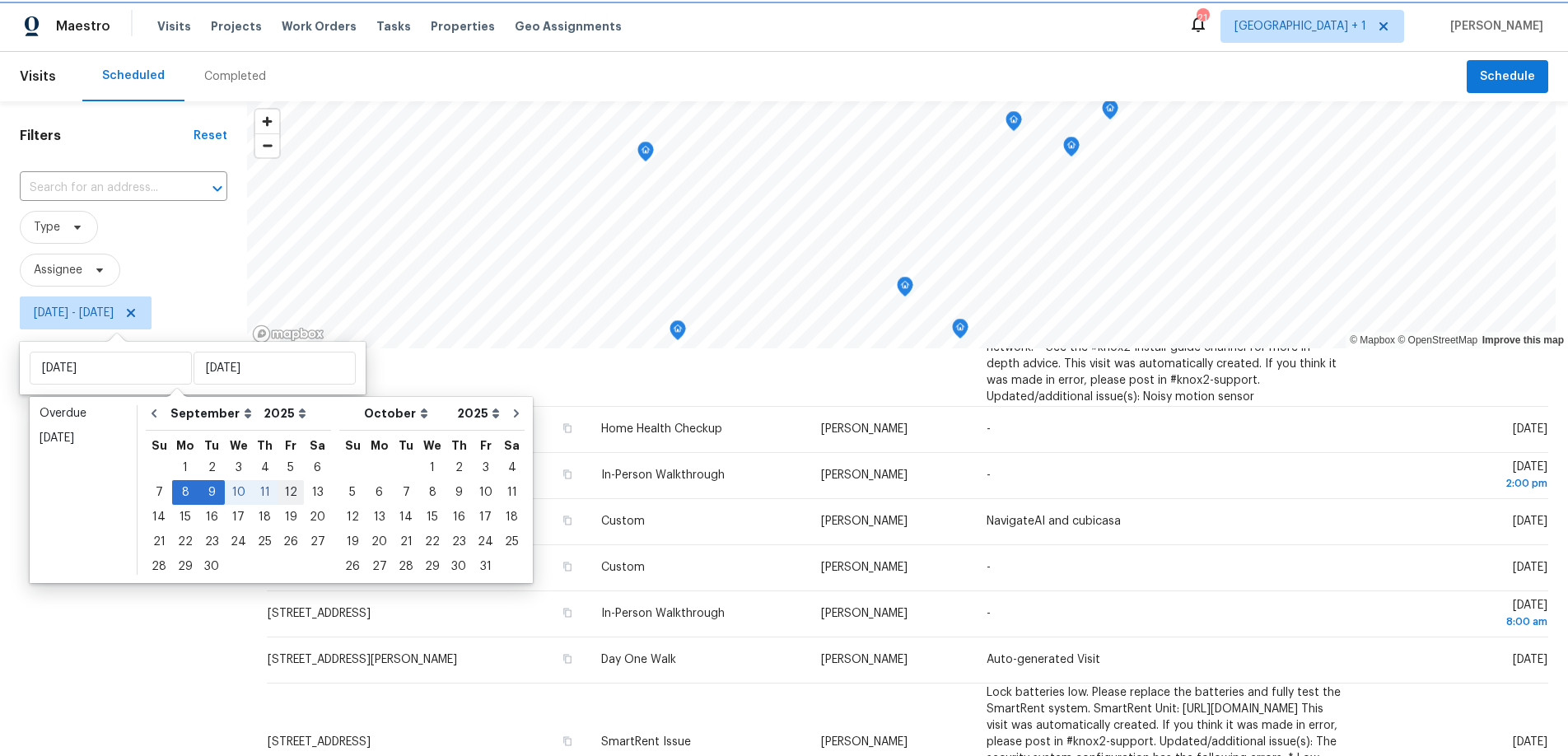
type input "[DATE]"
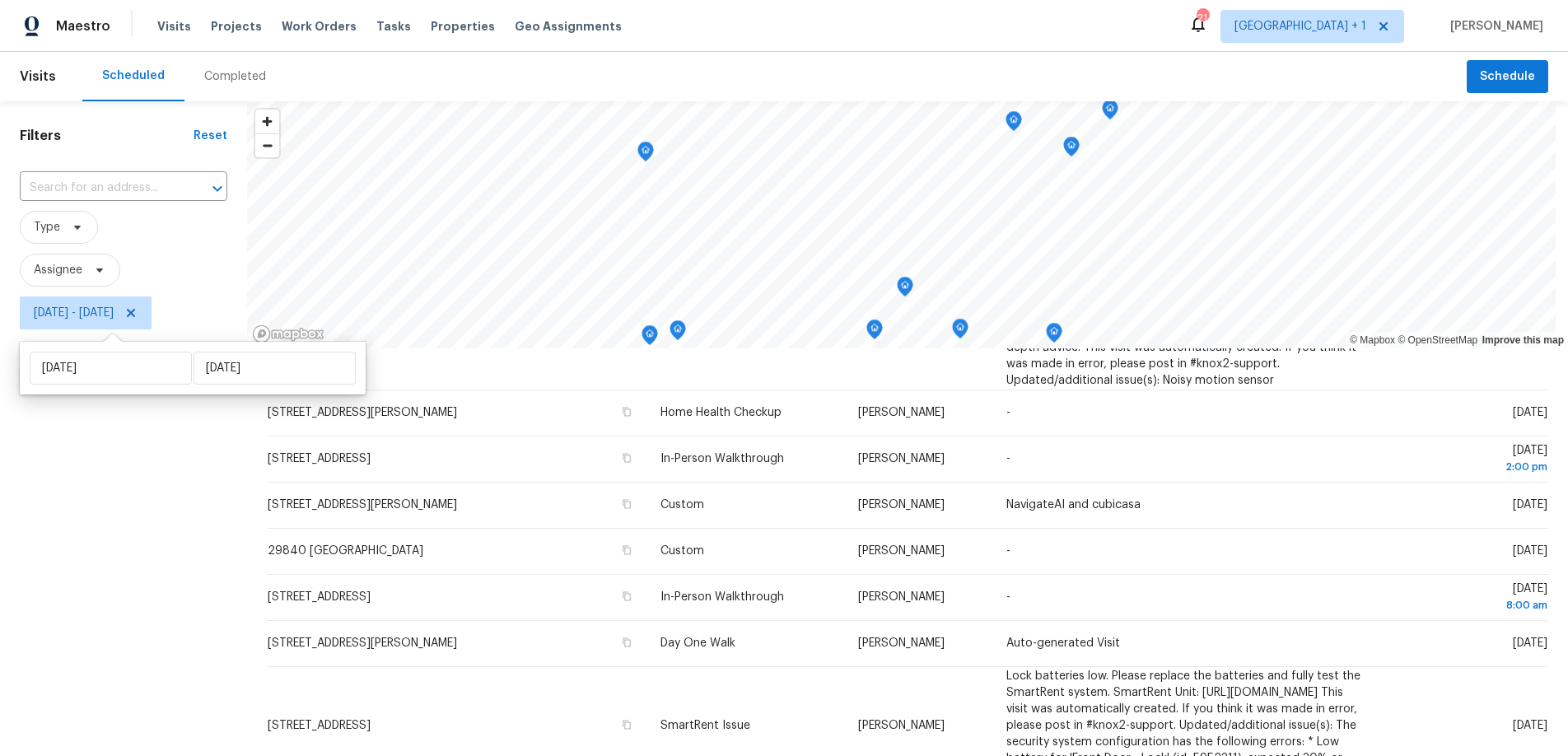
click at [71, 506] on div "Filters Reset ​ Type Assignee [DATE] - [DATE]" at bounding box center [123, 527] width 247 height 852
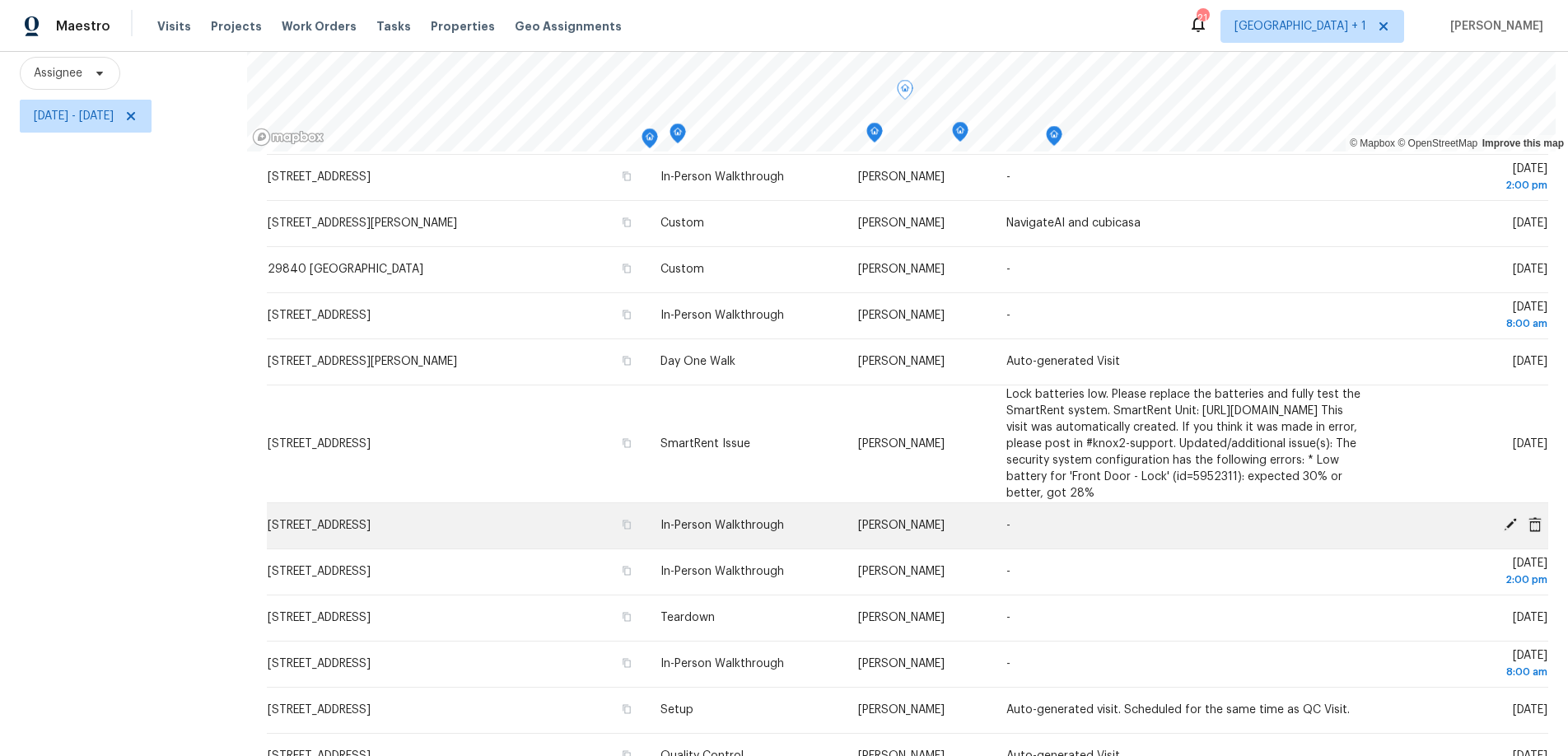
scroll to position [634, 0]
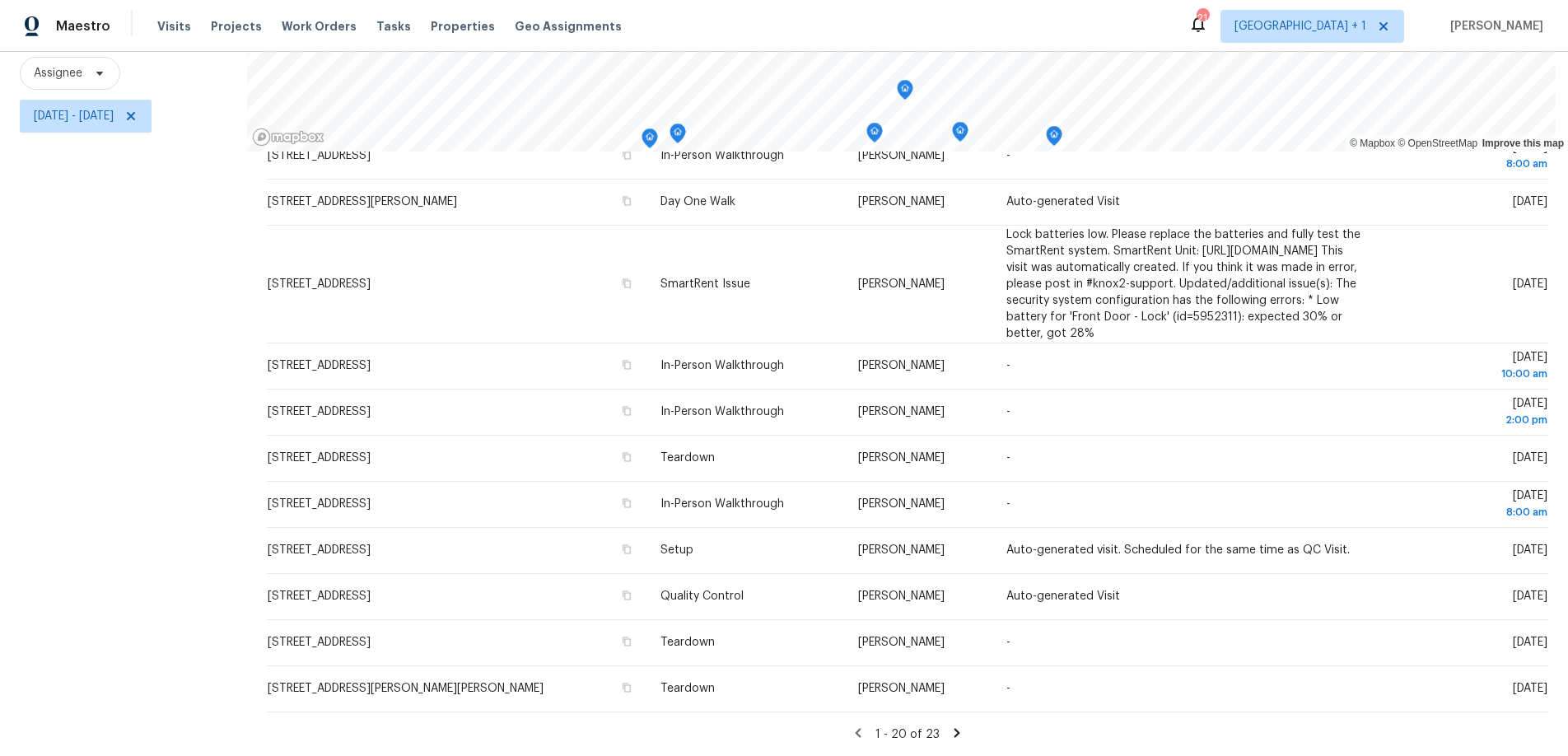
click at [950, 726] on icon at bounding box center [957, 733] width 15 height 15
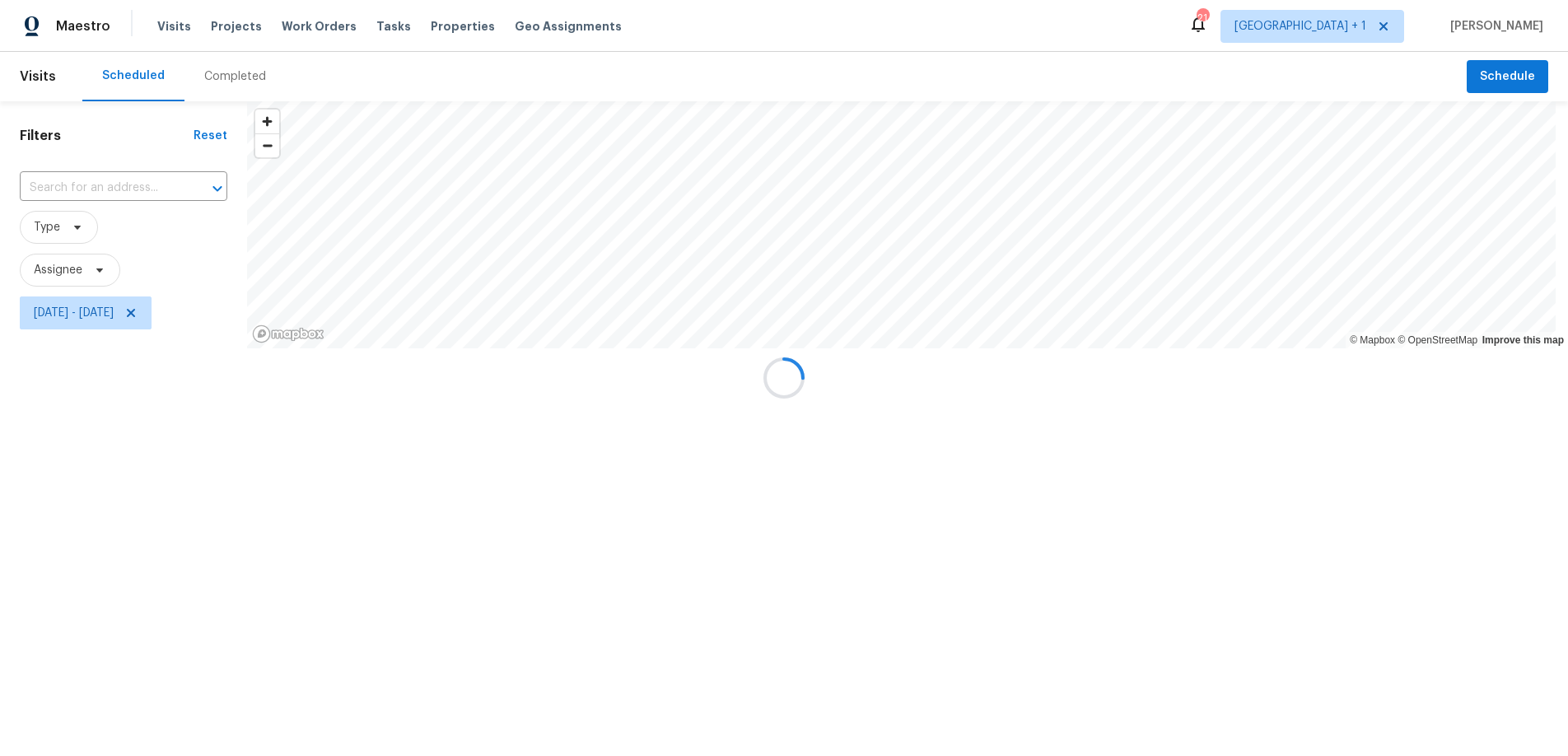
scroll to position [0, 0]
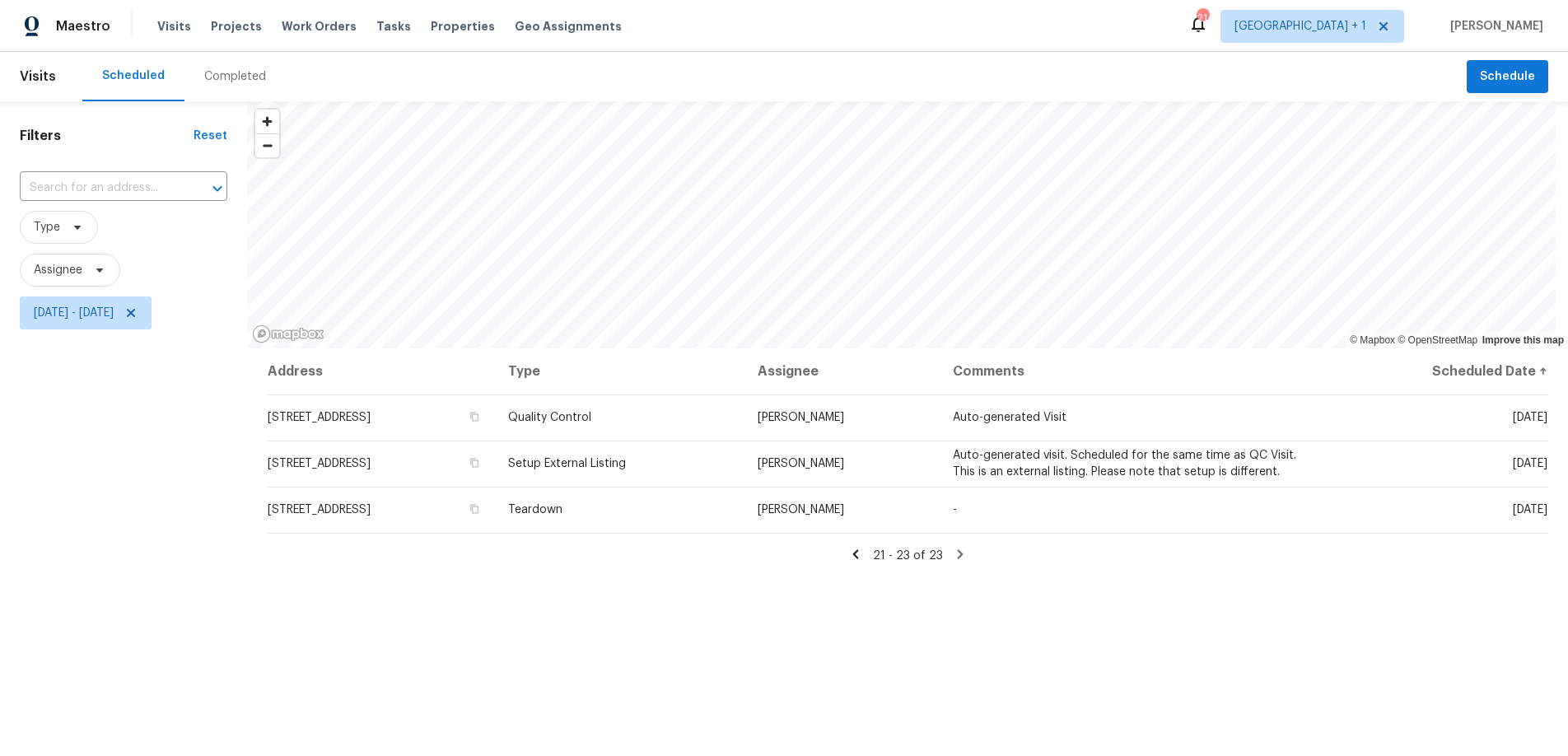
click at [852, 555] on icon at bounding box center [855, 554] width 6 height 9
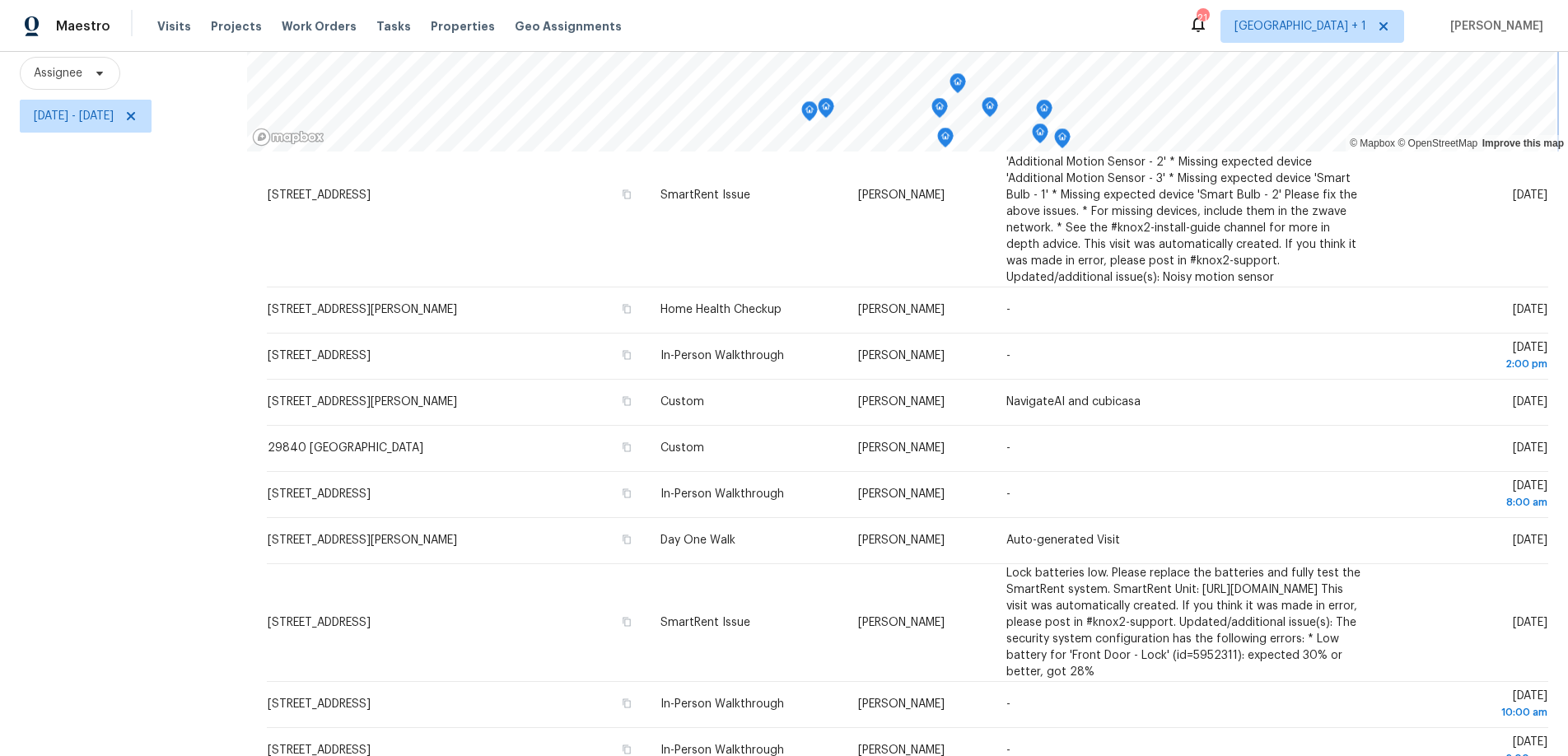
scroll to position [282, 0]
click at [121, 282] on div "Filters Reset ​ Type Assignee [DATE] - [DATE]" at bounding box center [123, 330] width 247 height 852
